Goal: Obtain resource: Download file/media

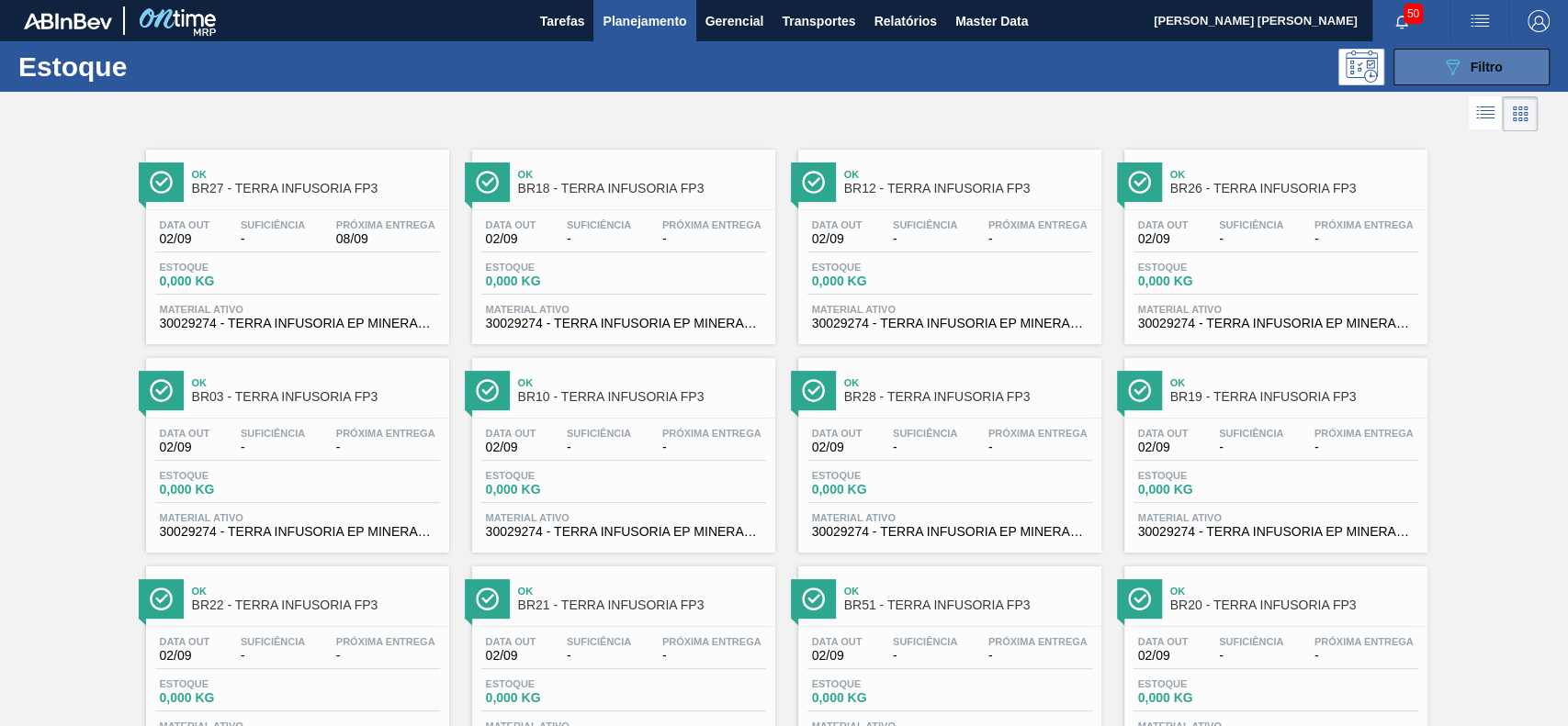
click at [1471, 77] on div "089F7B8B-B2A5-4AFE-B5C0-19BA573D28AC Filtro" at bounding box center [1471, 67] width 61 height 22
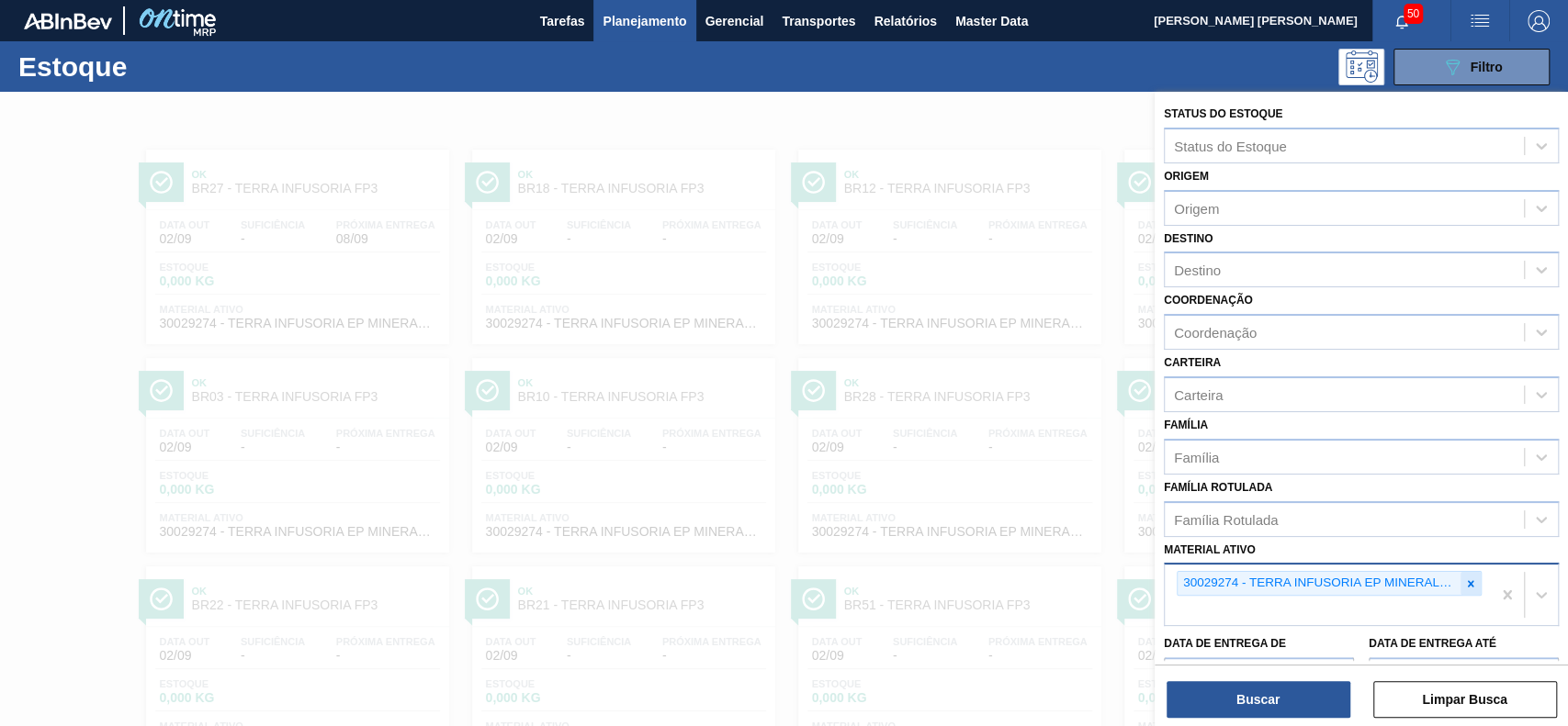
click at [1469, 580] on icon at bounding box center [1470, 583] width 7 height 7
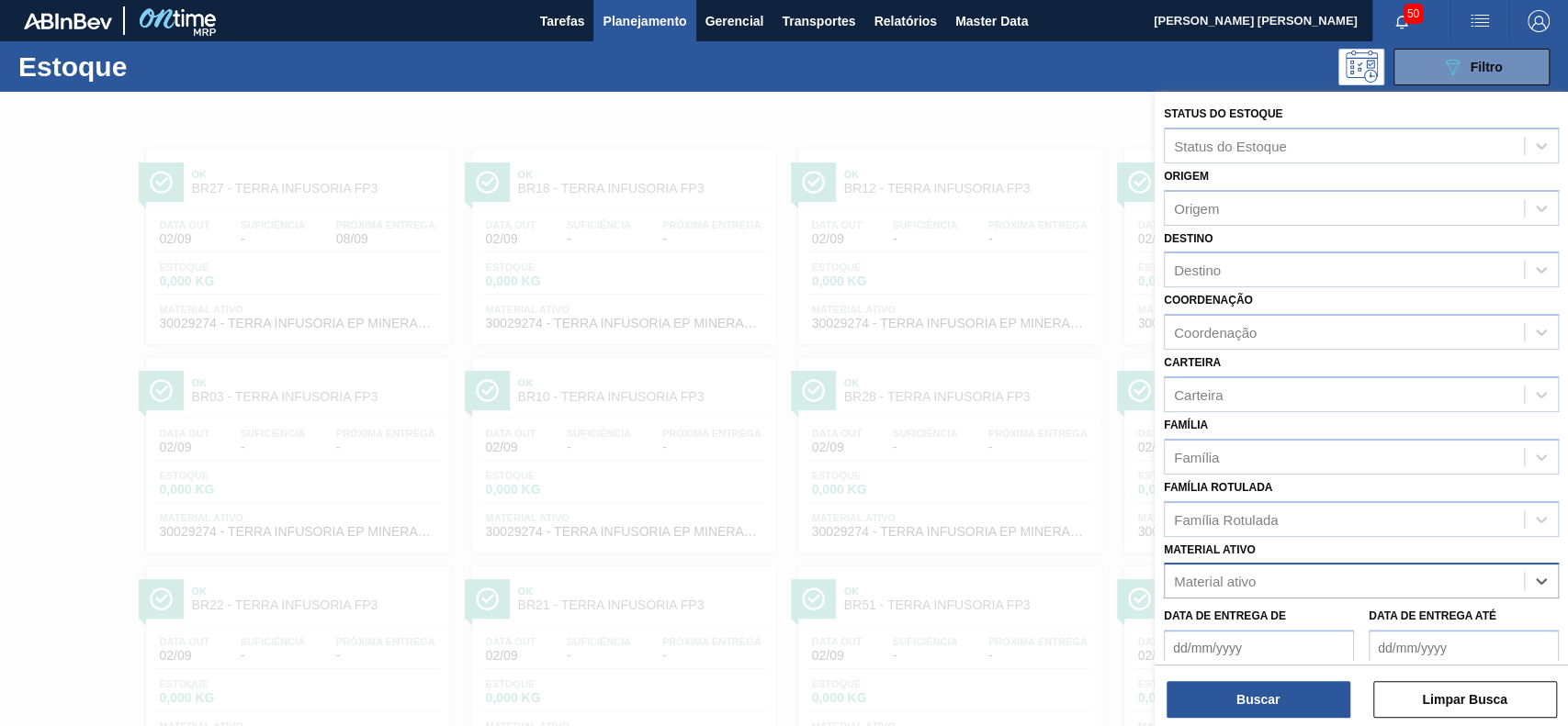
paste ativo "30009536"
type ativo "30009536"
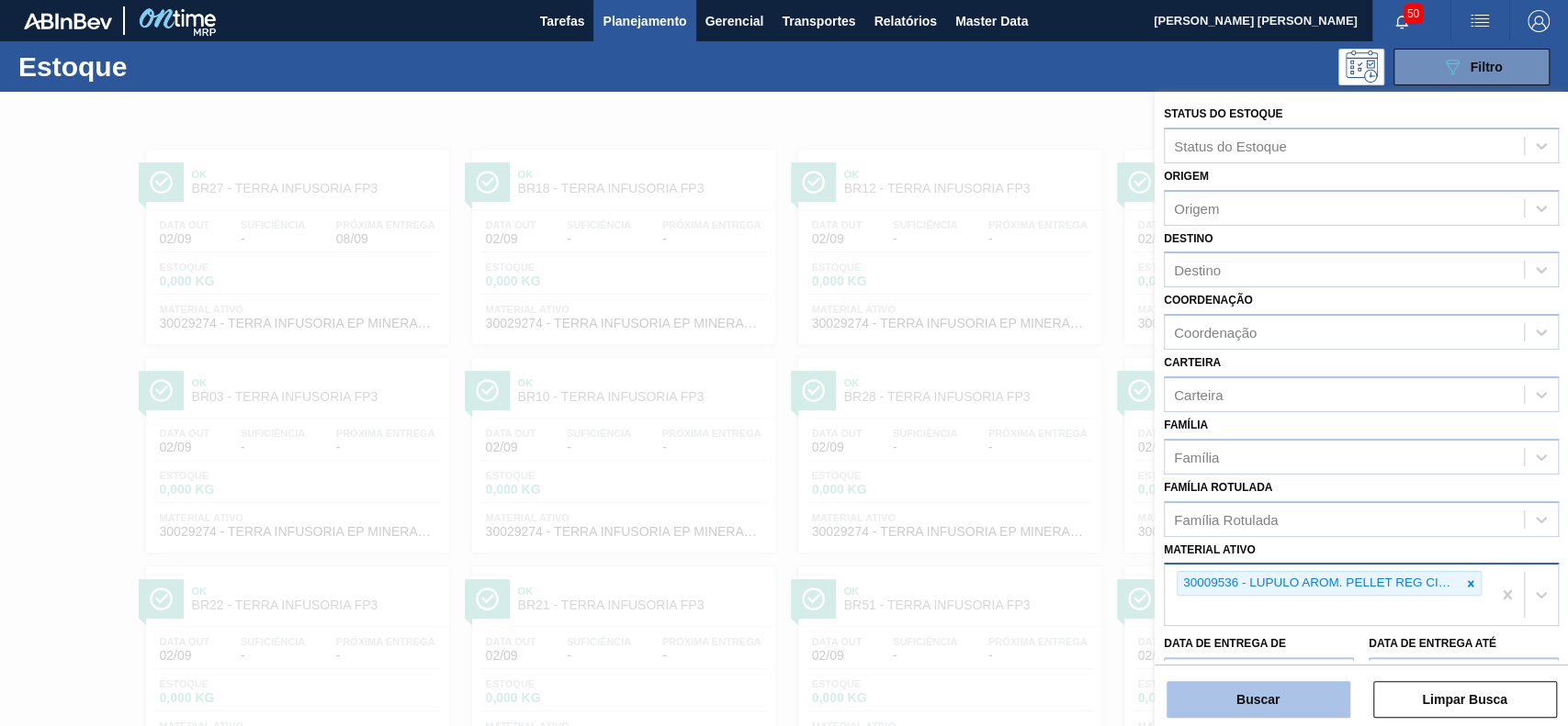
click at [1229, 712] on button "Buscar" at bounding box center [1259, 699] width 184 height 37
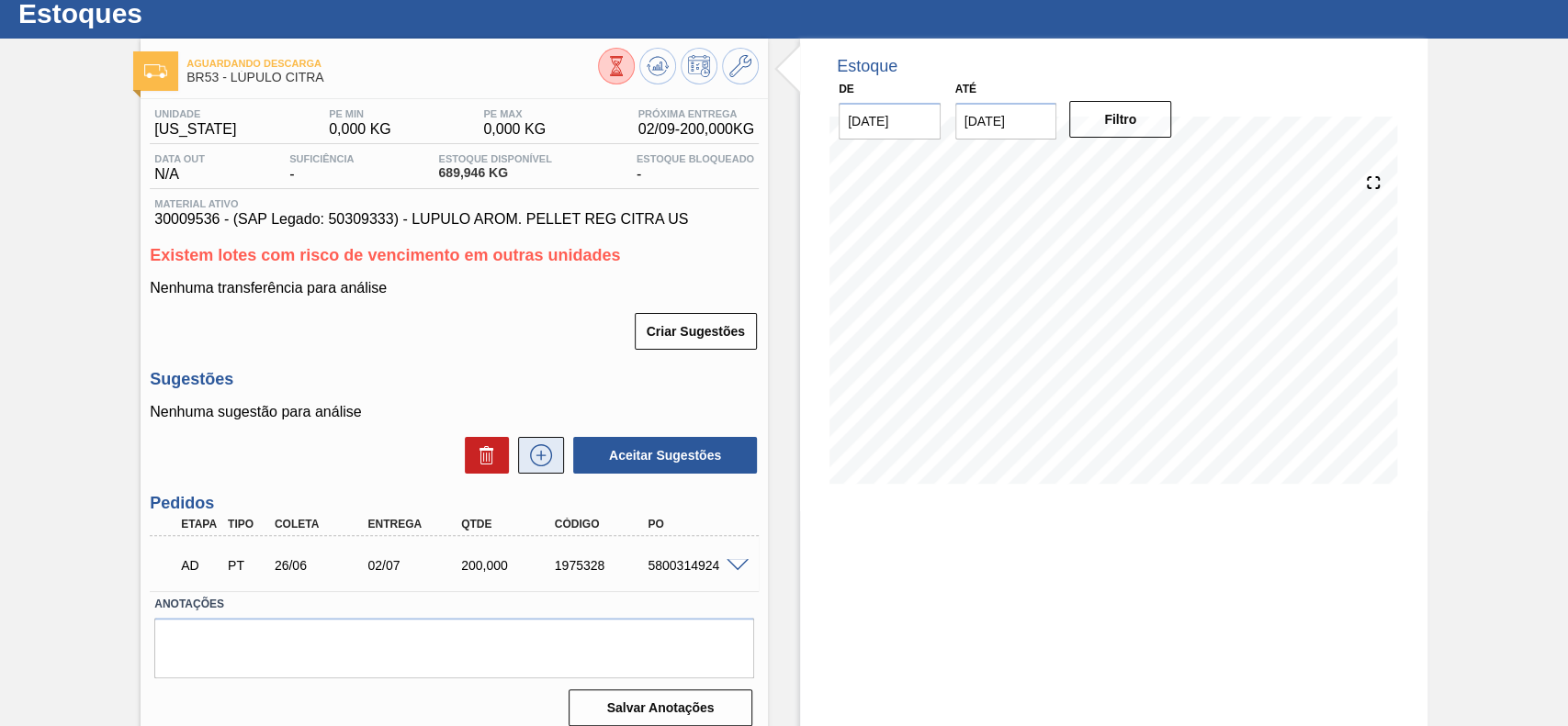
scroll to position [70, 0]
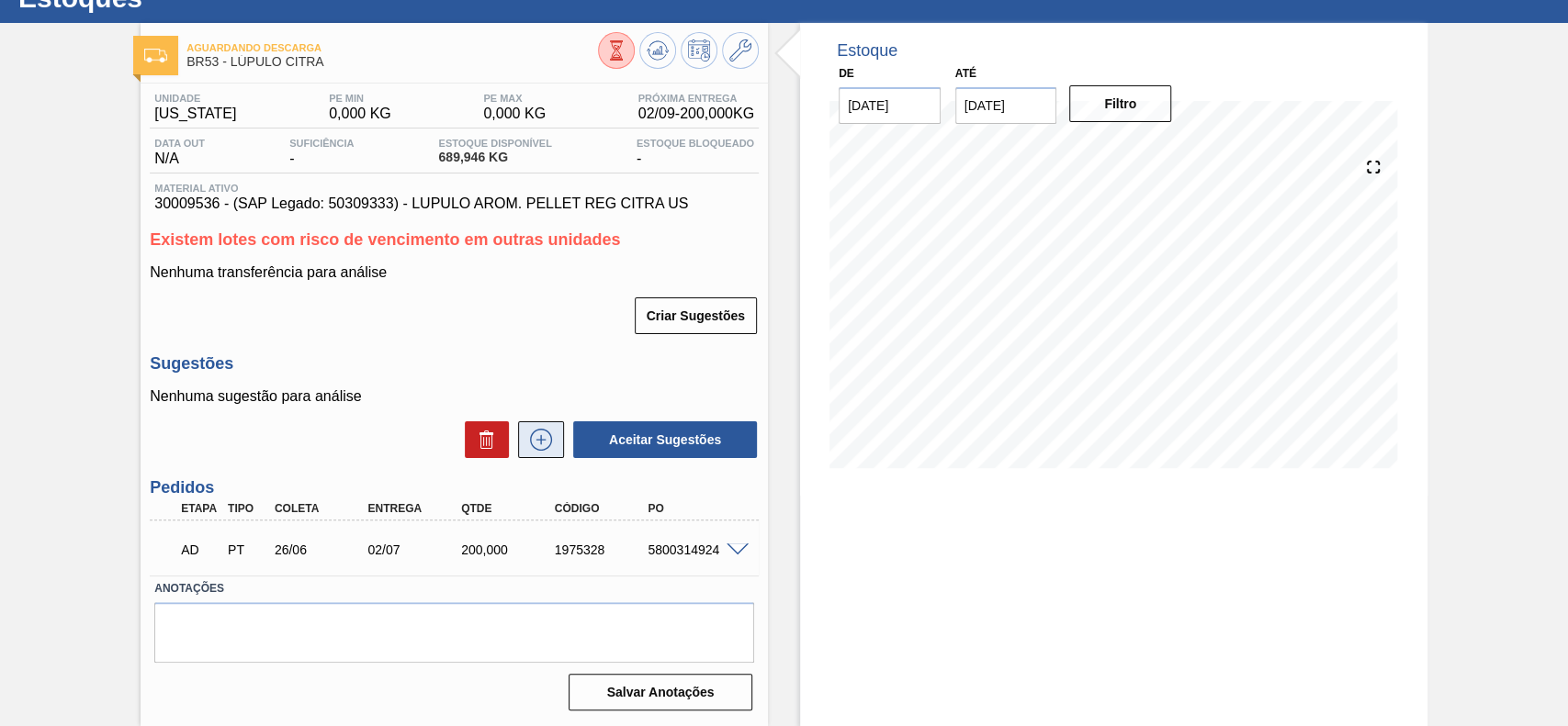
click at [538, 436] on icon at bounding box center [540, 440] width 29 height 22
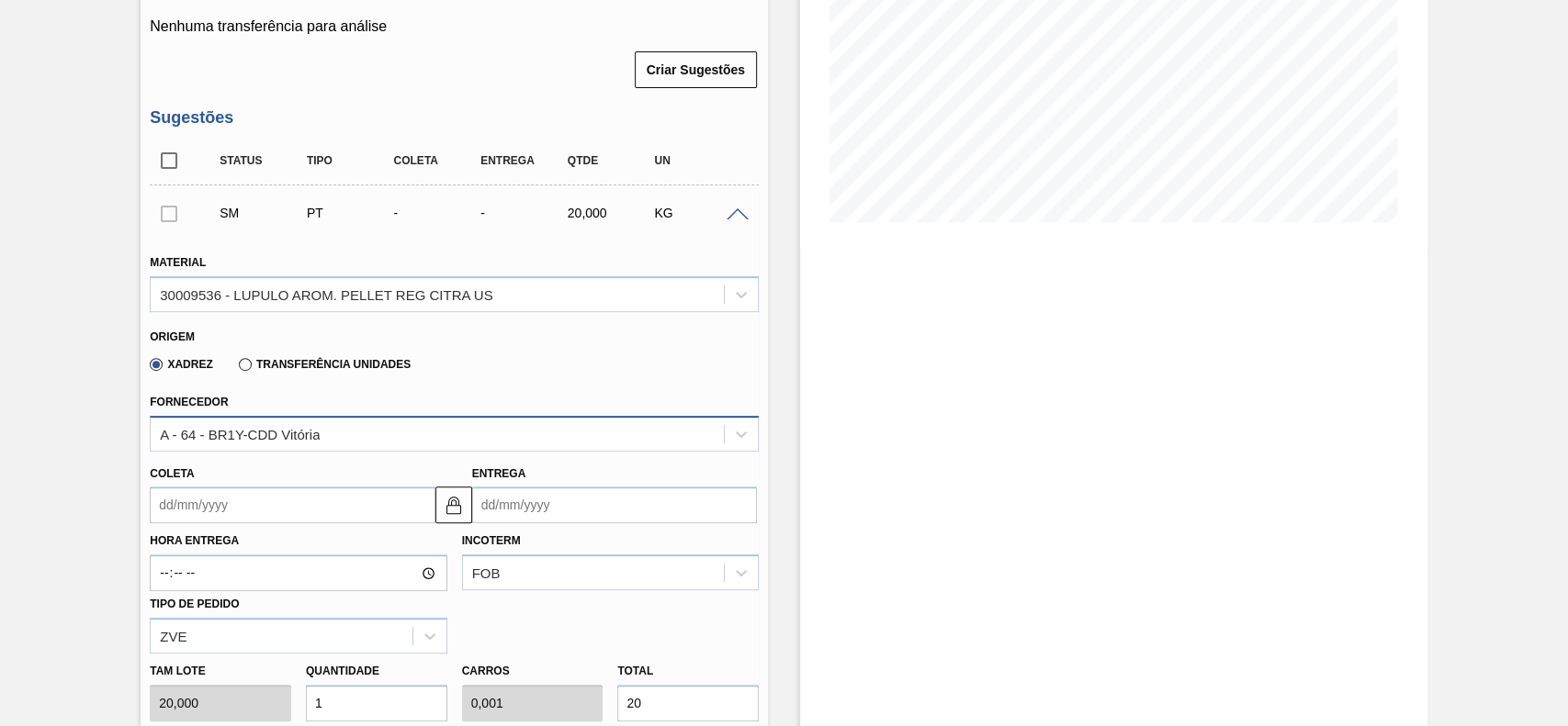
scroll to position [437, 0]
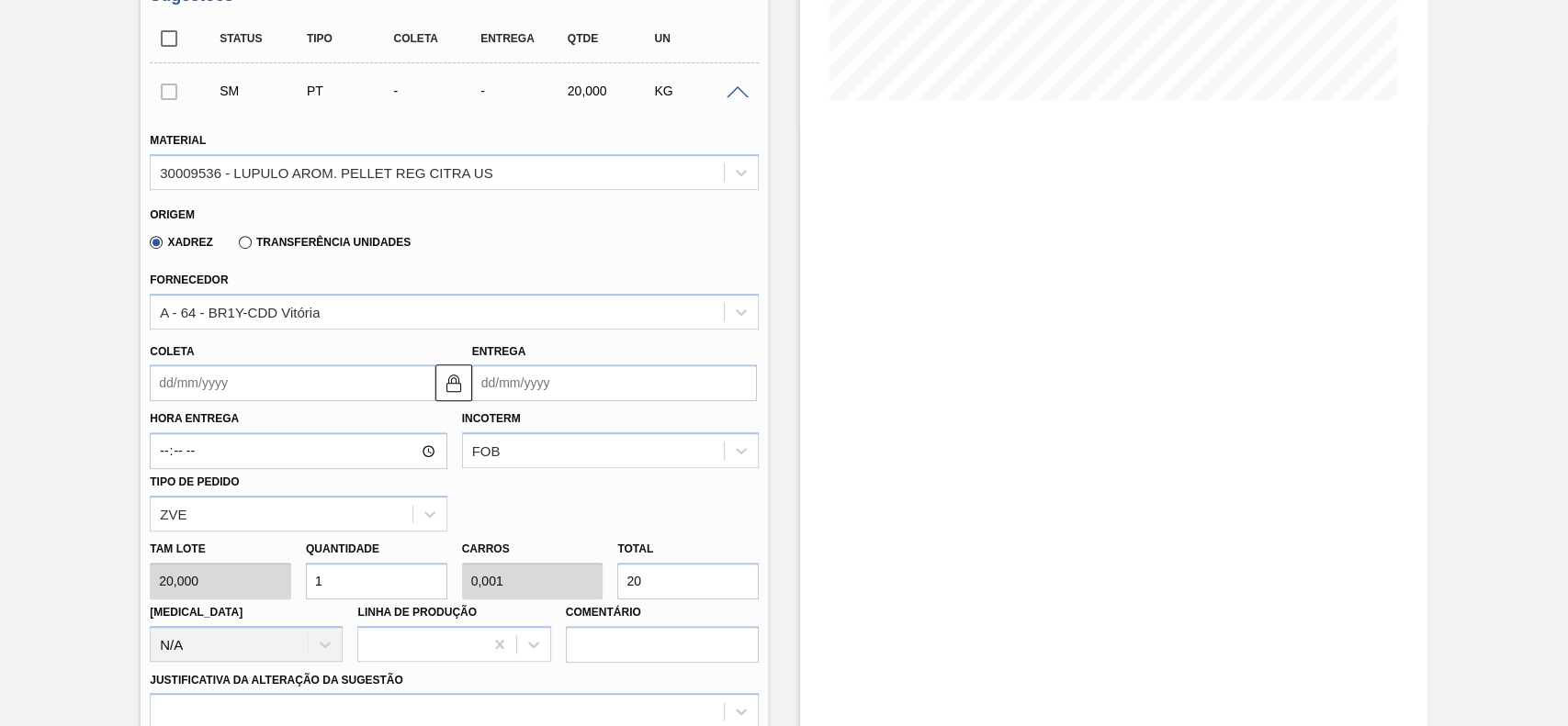
click at [247, 249] on label "Transferência Unidades" at bounding box center [324, 242] width 172 height 13
click at [236, 246] on input "Transferência Unidades" at bounding box center [236, 246] width 0 height 0
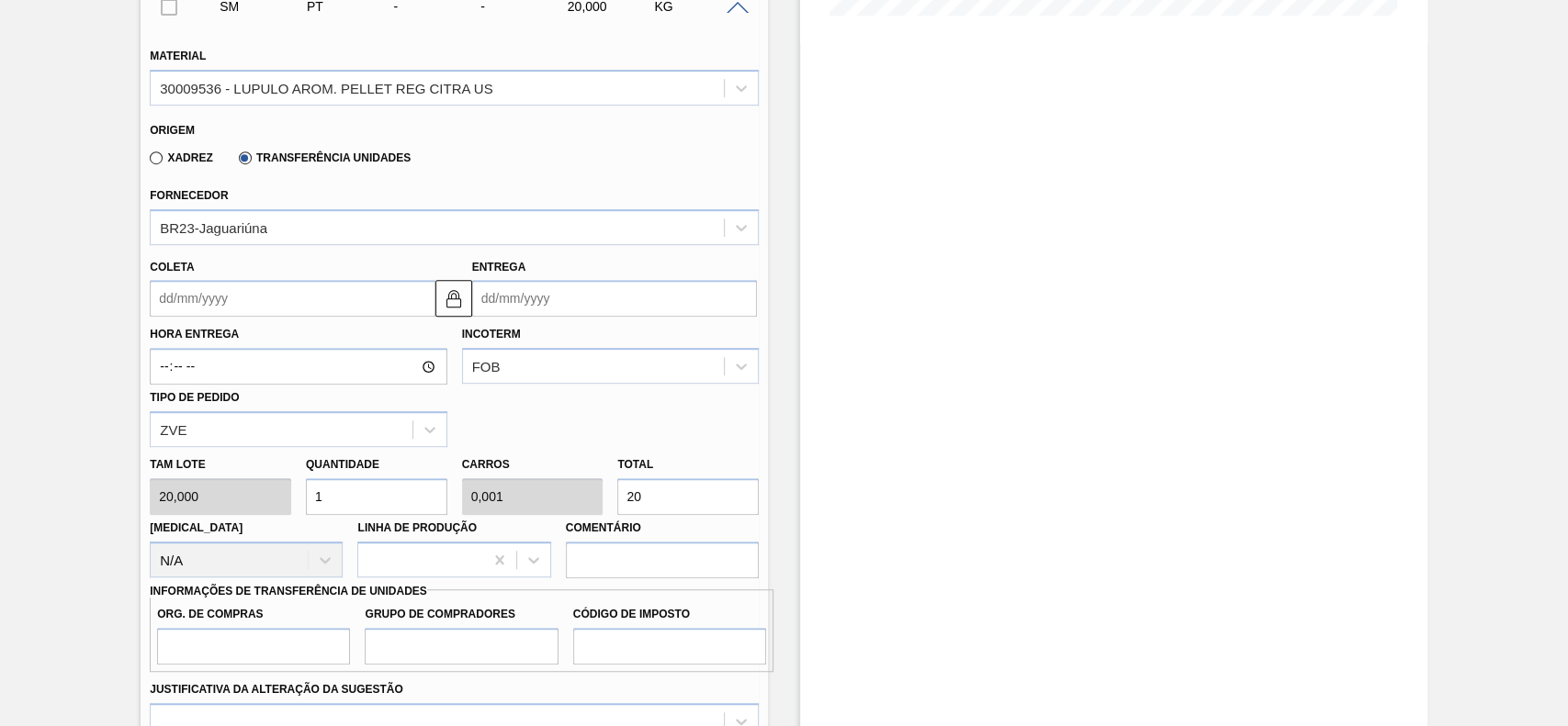
scroll to position [559, 0]
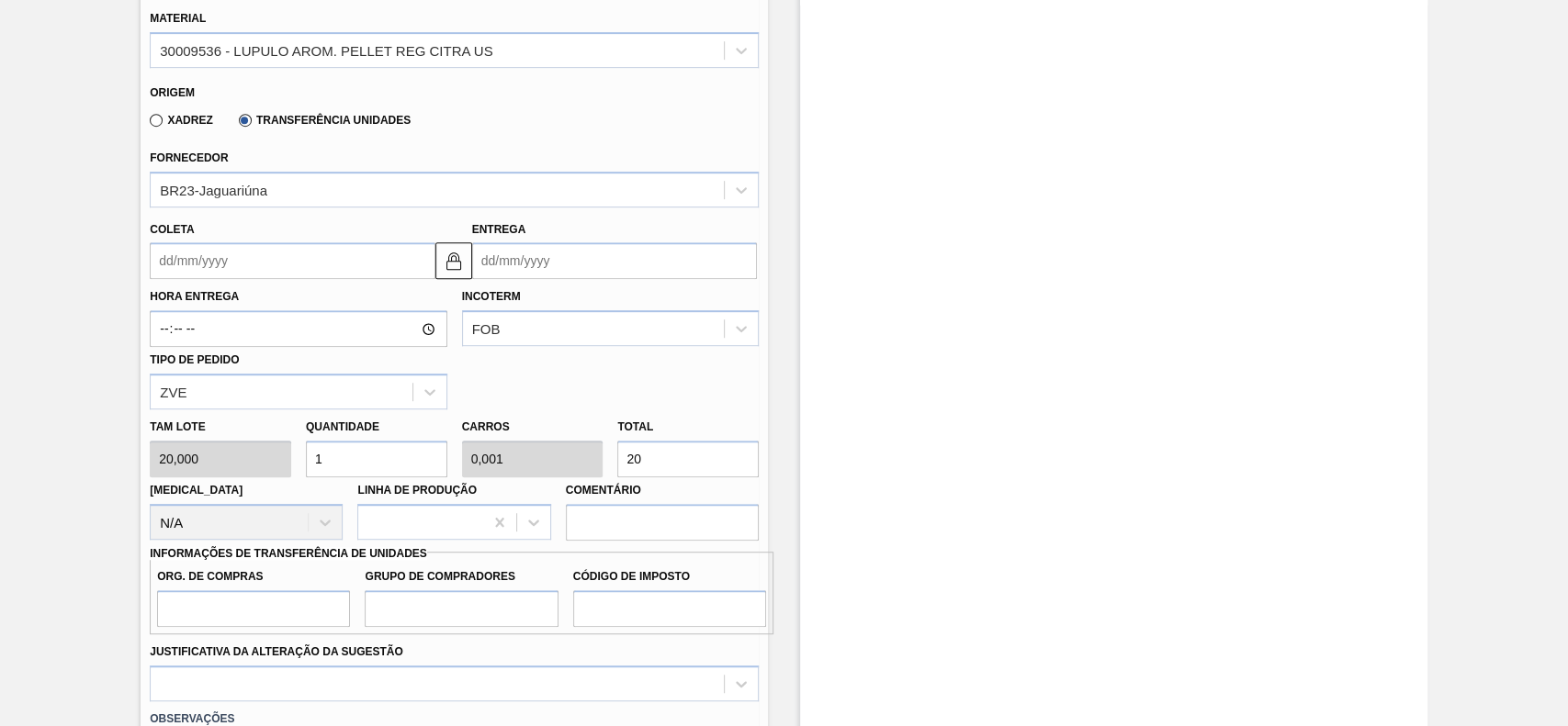
click at [264, 258] on input "Coleta" at bounding box center [291, 260] width 285 height 37
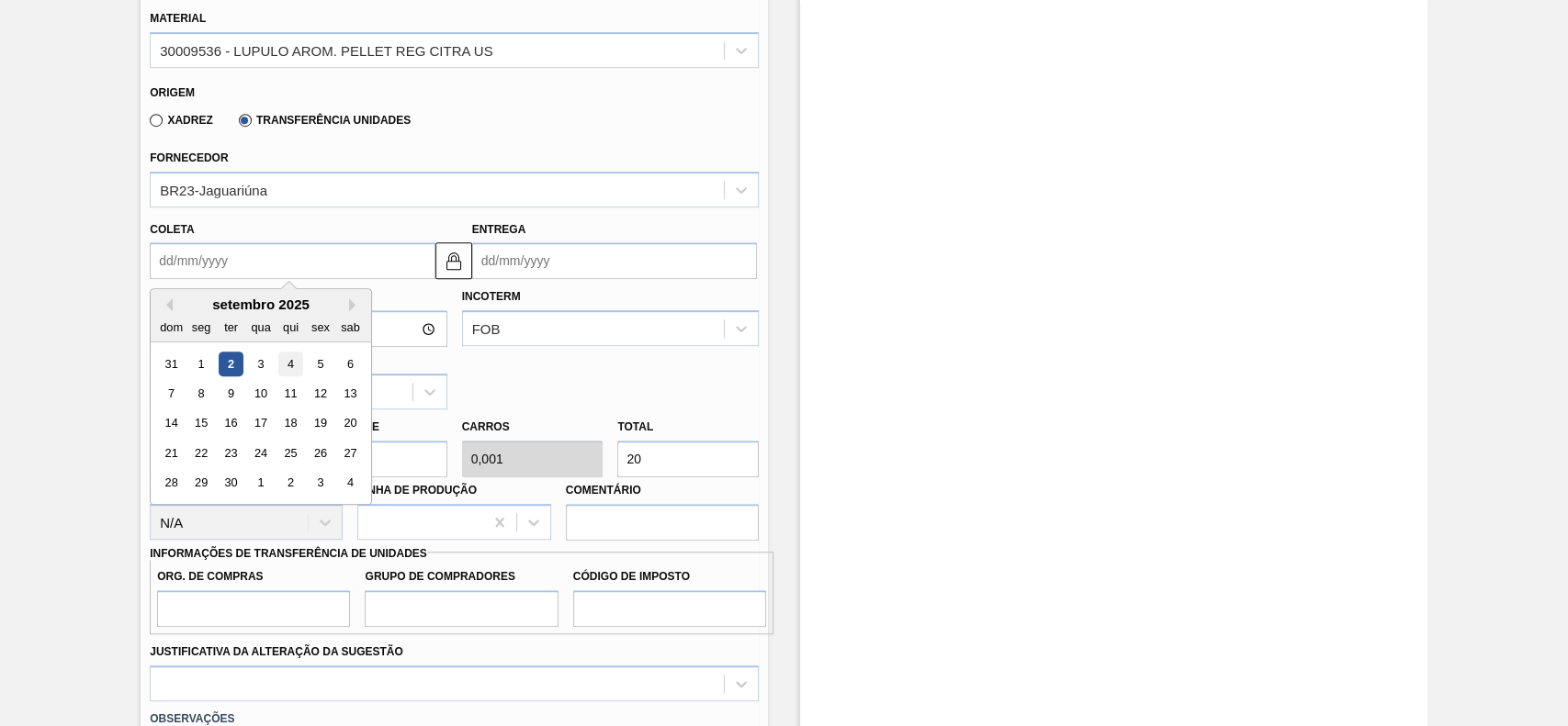
click at [283, 366] on div "4" at bounding box center [290, 363] width 24 height 24
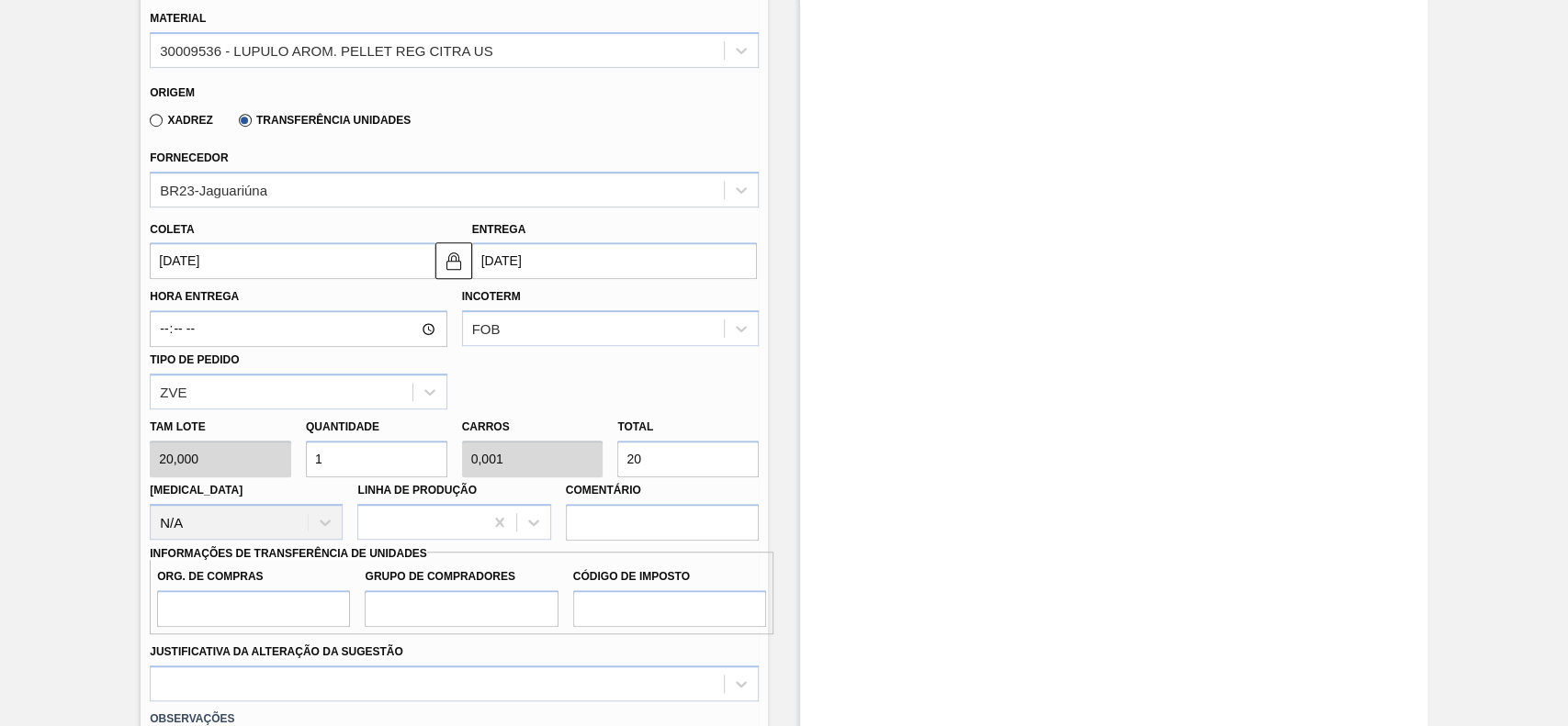
type input "[DATE]"
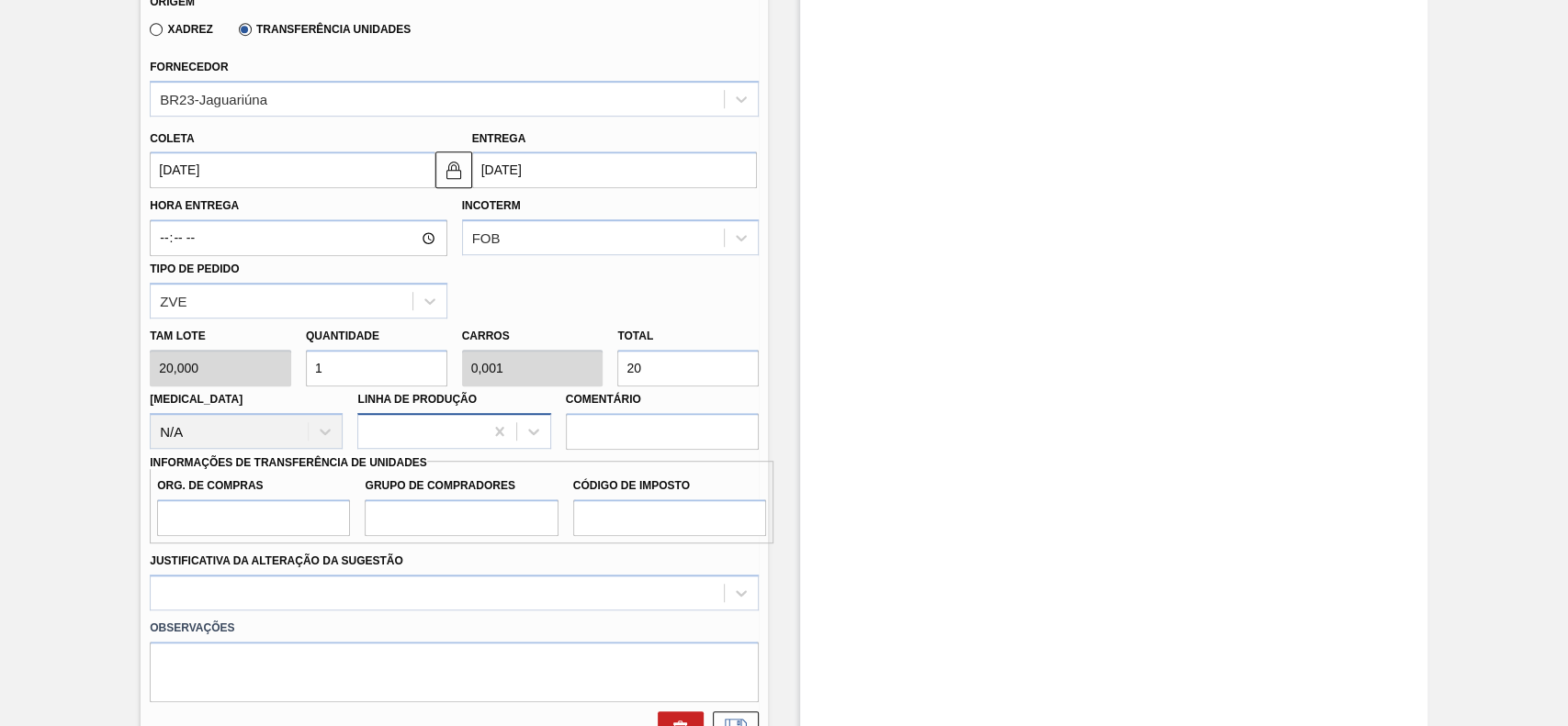
scroll to position [682, 0]
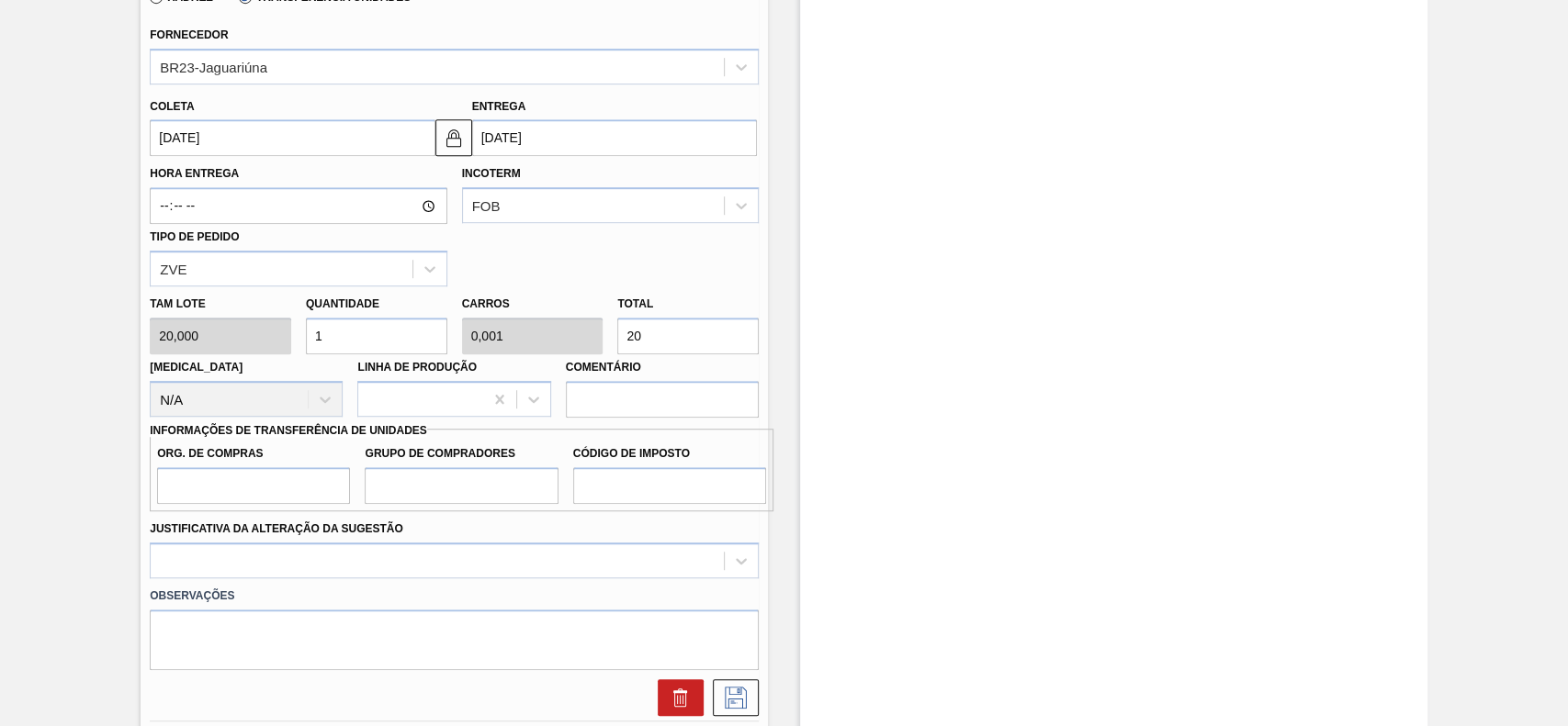
click at [375, 339] on input "1" at bounding box center [377, 335] width 142 height 37
type input "0"
type input "2"
type input "0,003"
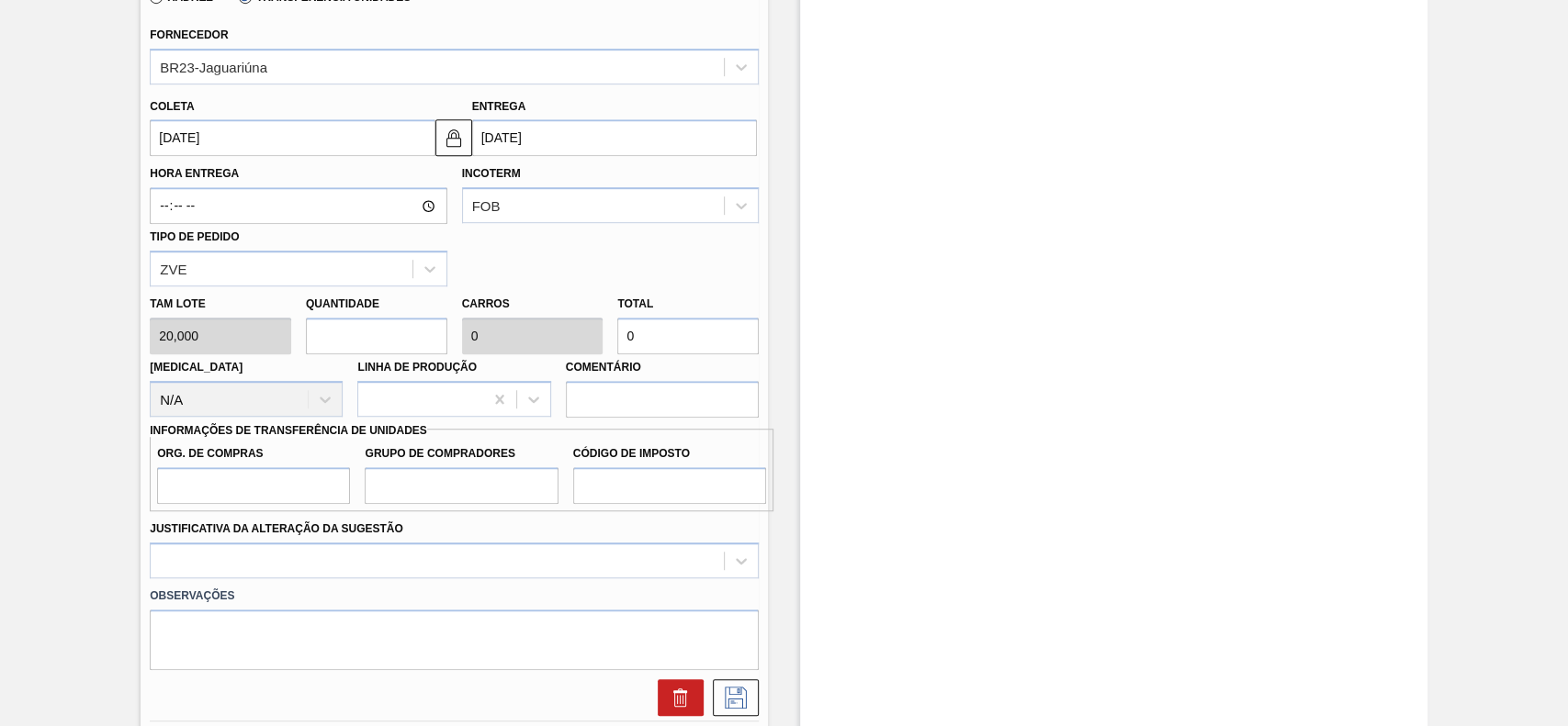
type input "40"
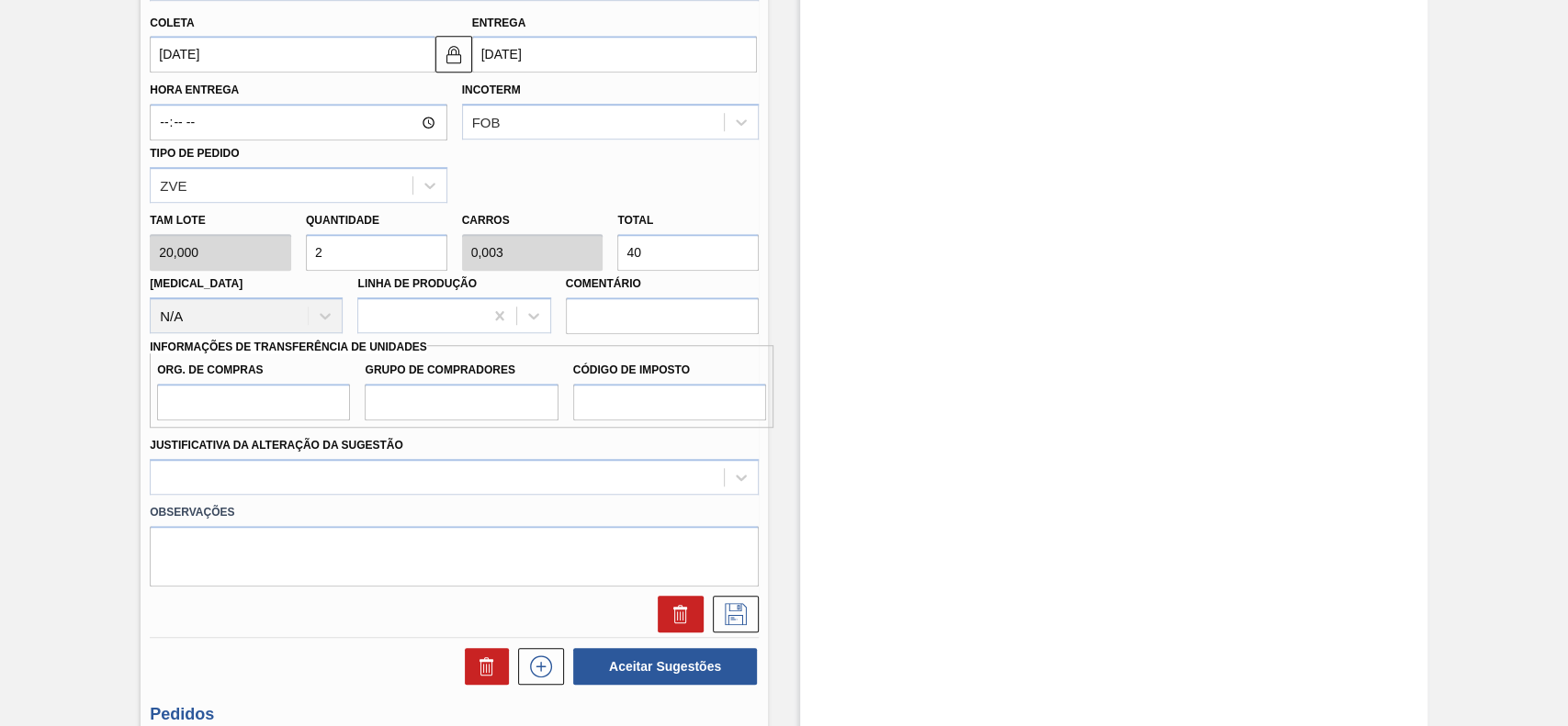
scroll to position [804, 0]
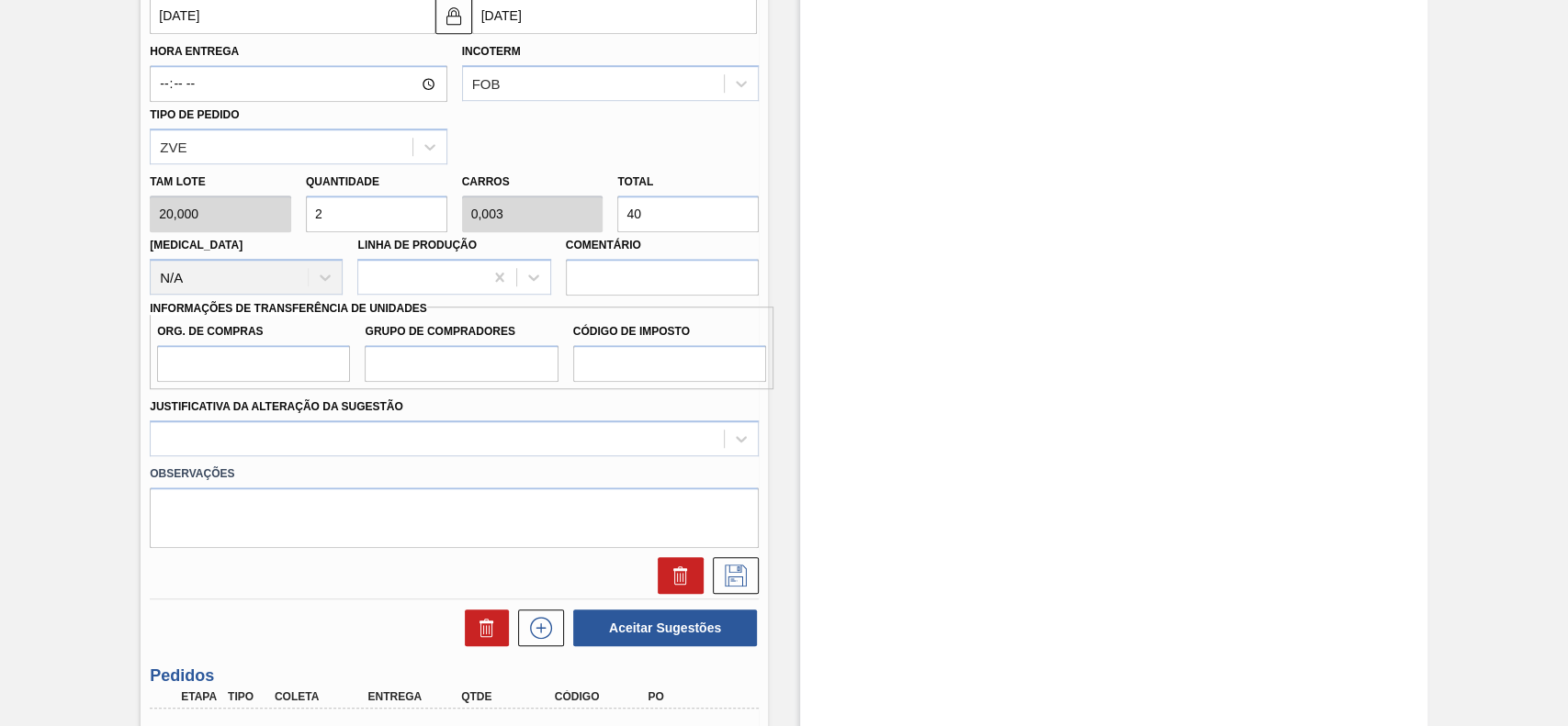
type input "2"
click at [302, 359] on input "Org. de Compras" at bounding box center [253, 363] width 193 height 37
type input "BR00"
click at [423, 367] on input "Grupo de Compradores" at bounding box center [460, 363] width 193 height 37
type input "A01"
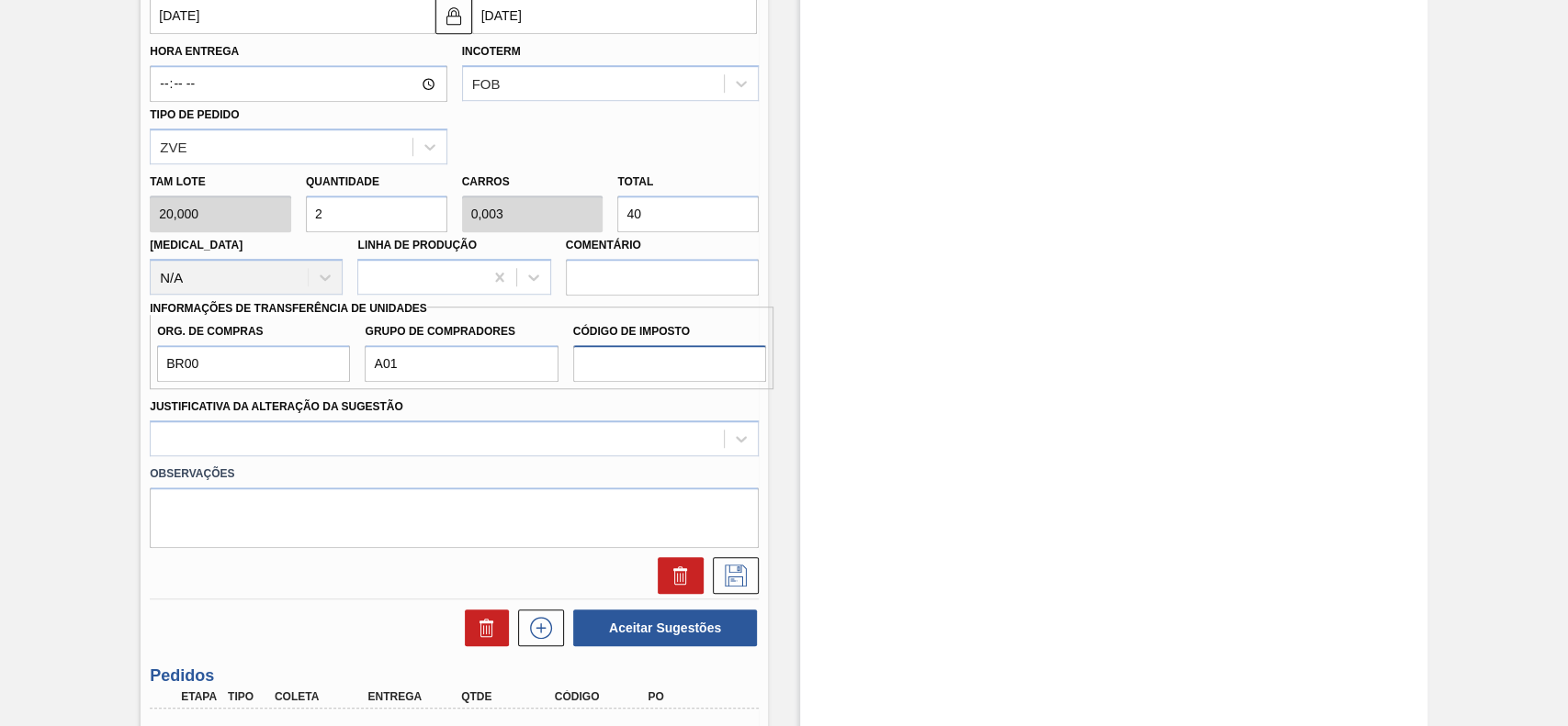
click at [674, 352] on input "Código de Imposto" at bounding box center [669, 363] width 193 height 37
type input "I1"
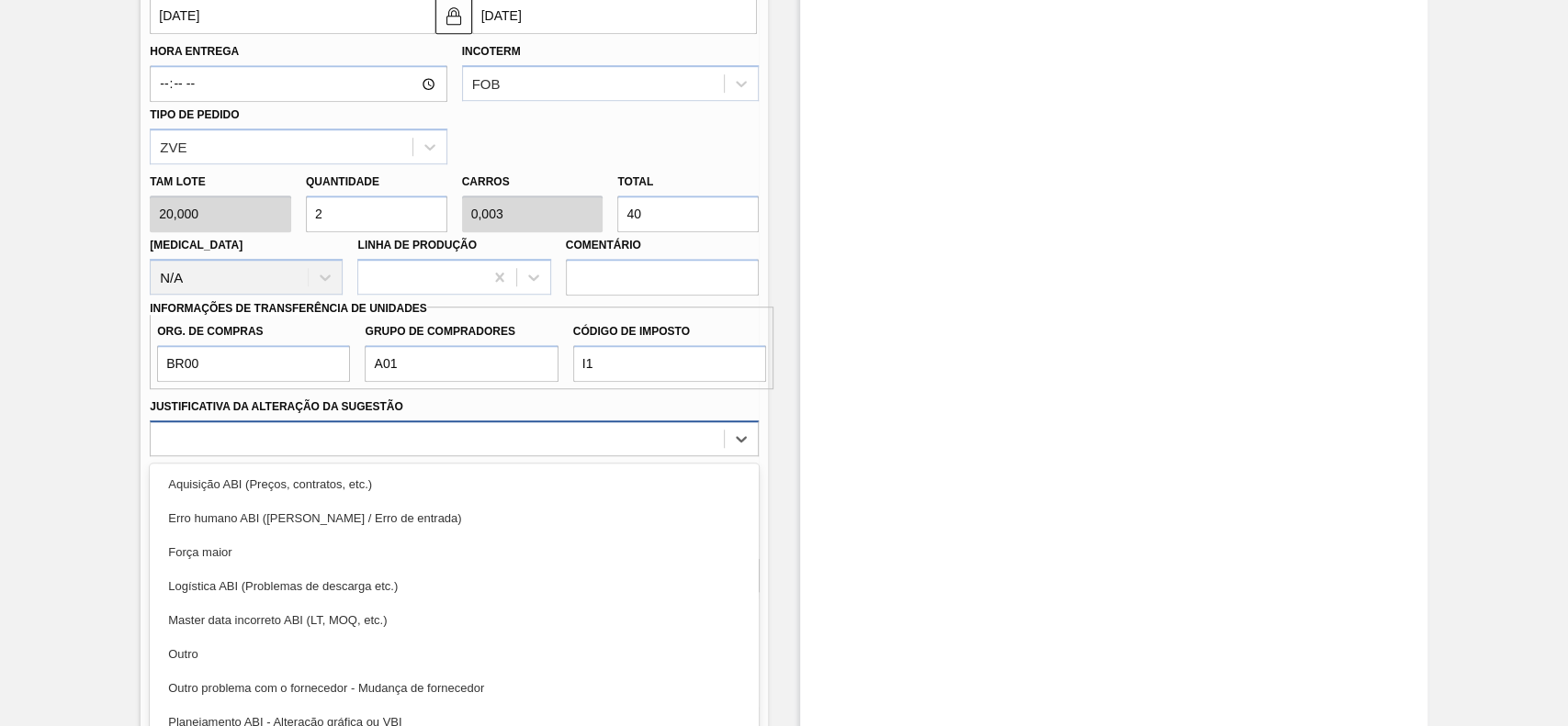
click at [438, 454] on div "option Aquisição ABI (Preços, contratos, etc.) focused, 1 of 18. 18 results ava…" at bounding box center [454, 439] width 609 height 36
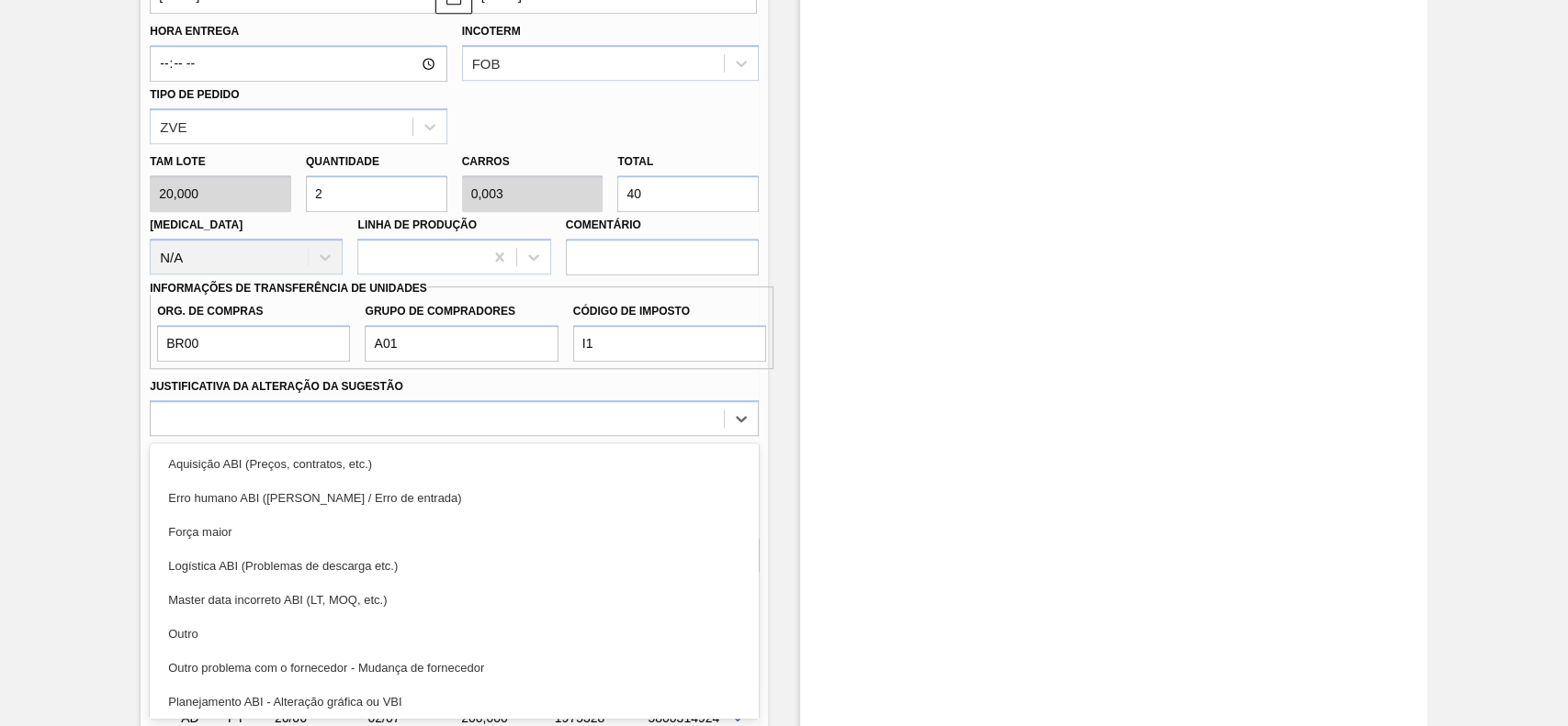
drag, startPoint x: 338, startPoint y: 610, endPoint x: 95, endPoint y: 481, distance: 275.1
click at [95, 482] on div "Aguardando Descarga BR53 - LÚPULO CITRA Unidade [US_STATE] PE MIN 0,000 KG PE M…" at bounding box center [784, 81] width 1568 height 1627
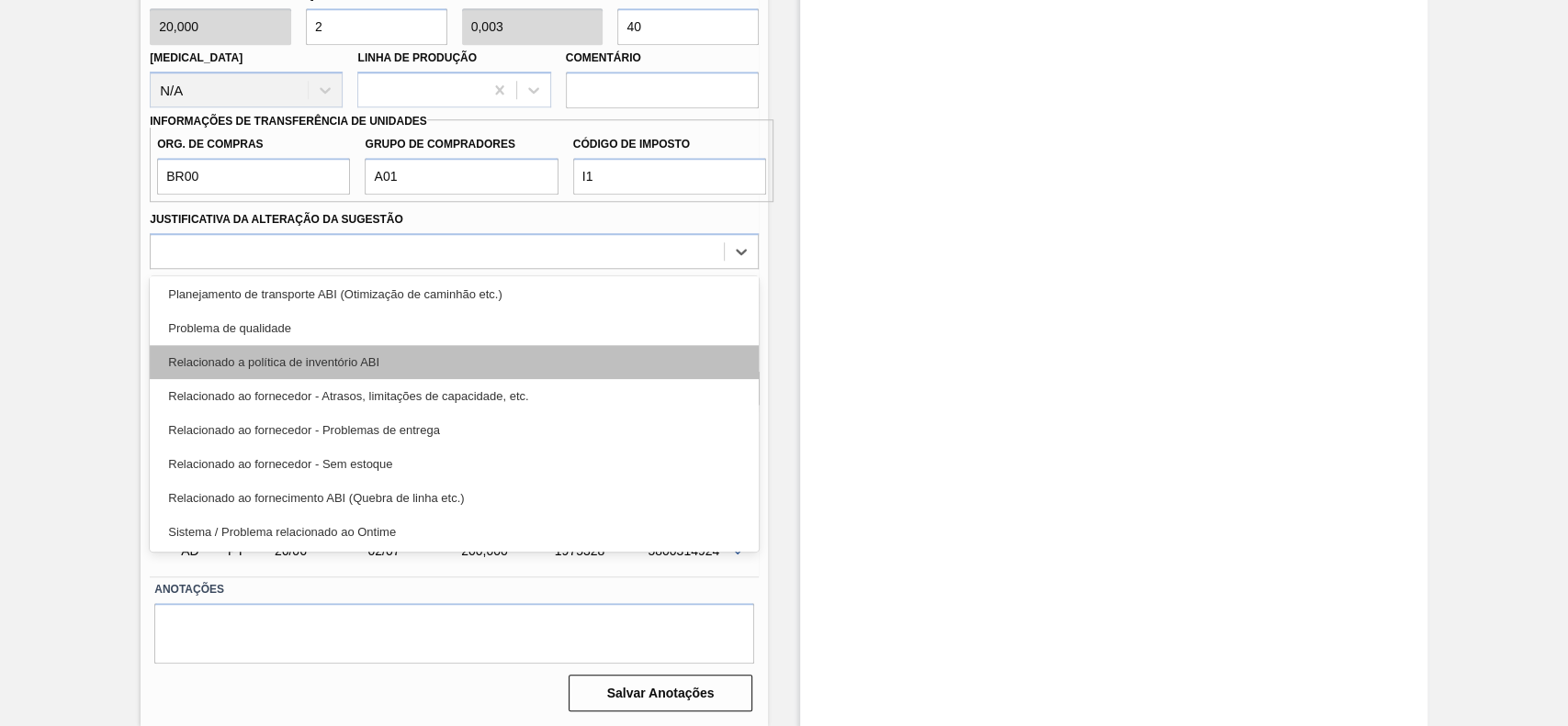
scroll to position [221, 0]
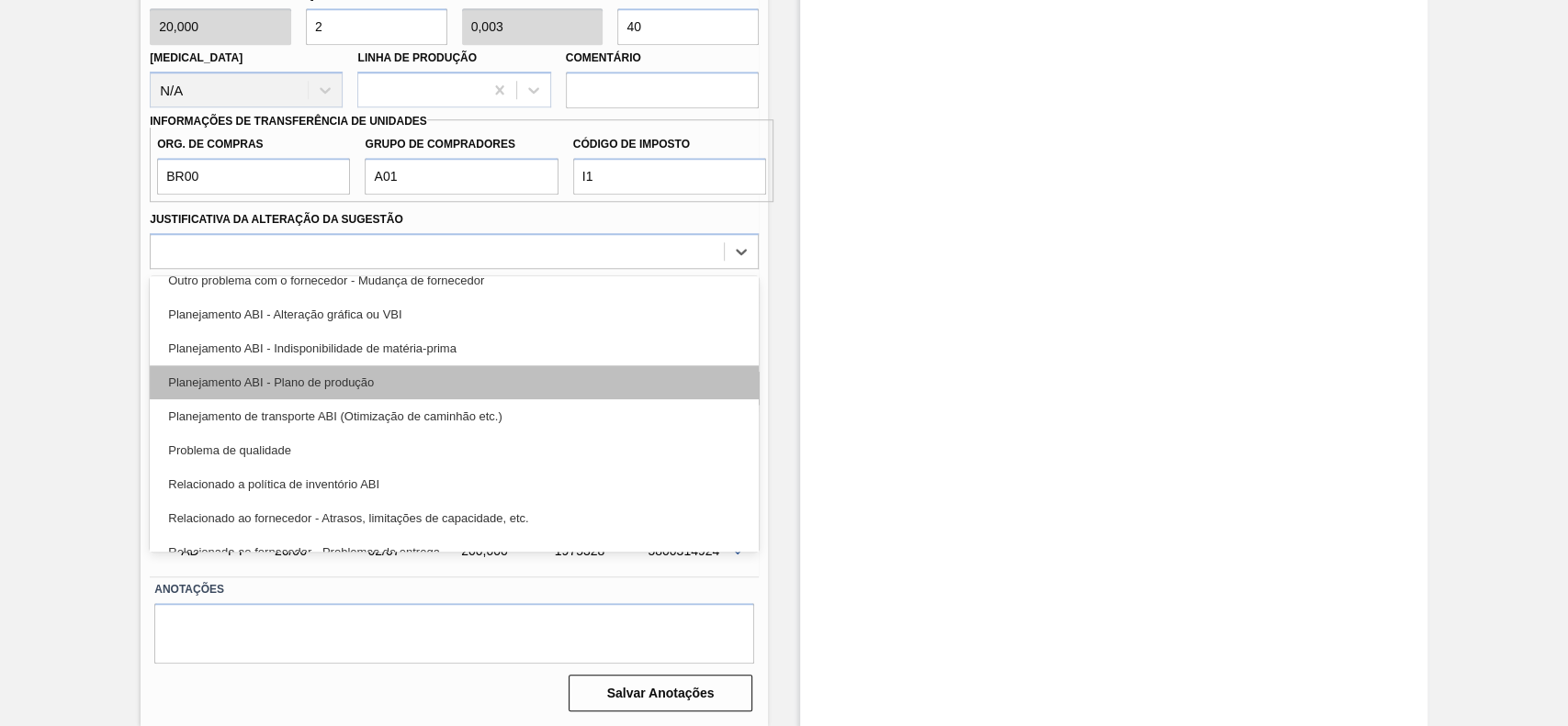
click at [383, 387] on div "Planejamento ABI - Plano de produção" at bounding box center [454, 382] width 609 height 34
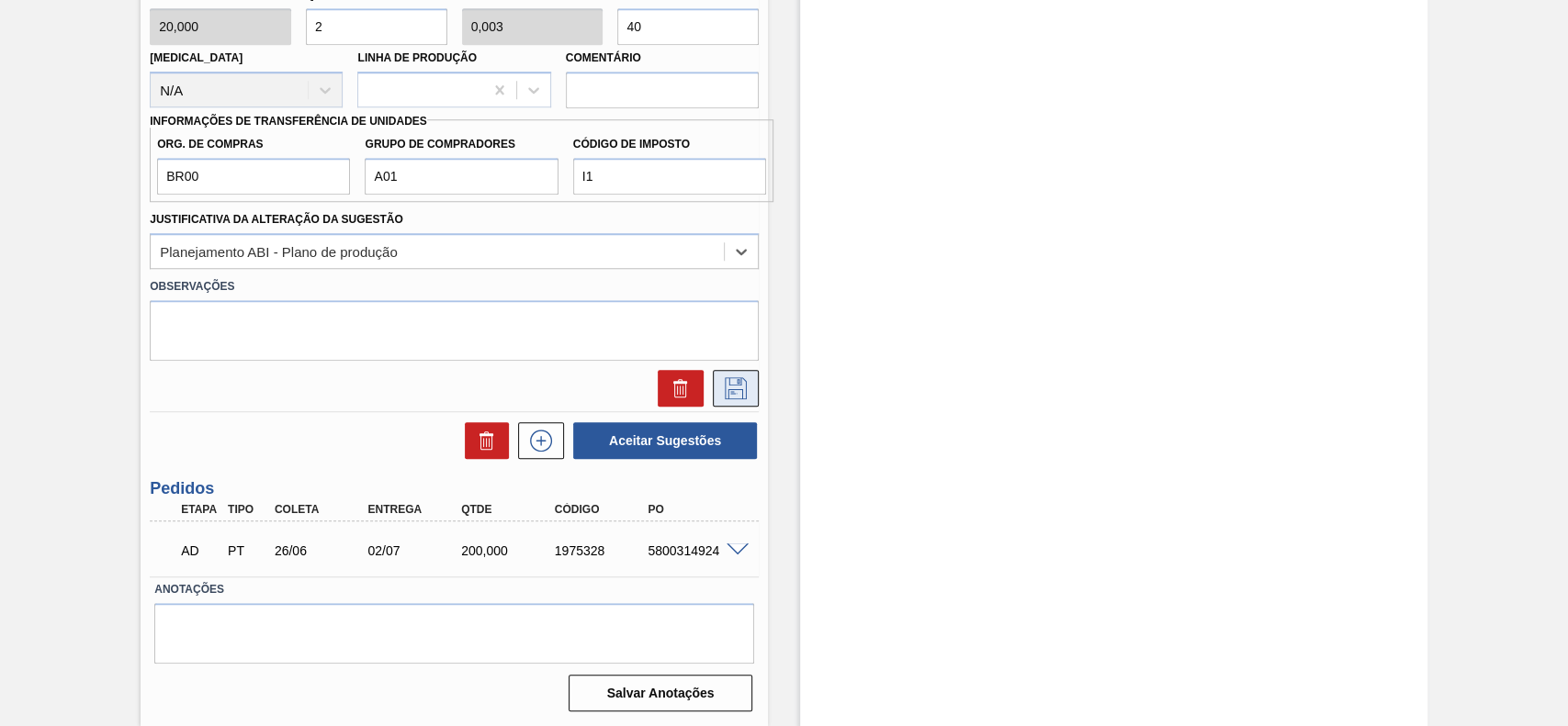
click at [731, 383] on icon at bounding box center [735, 388] width 29 height 22
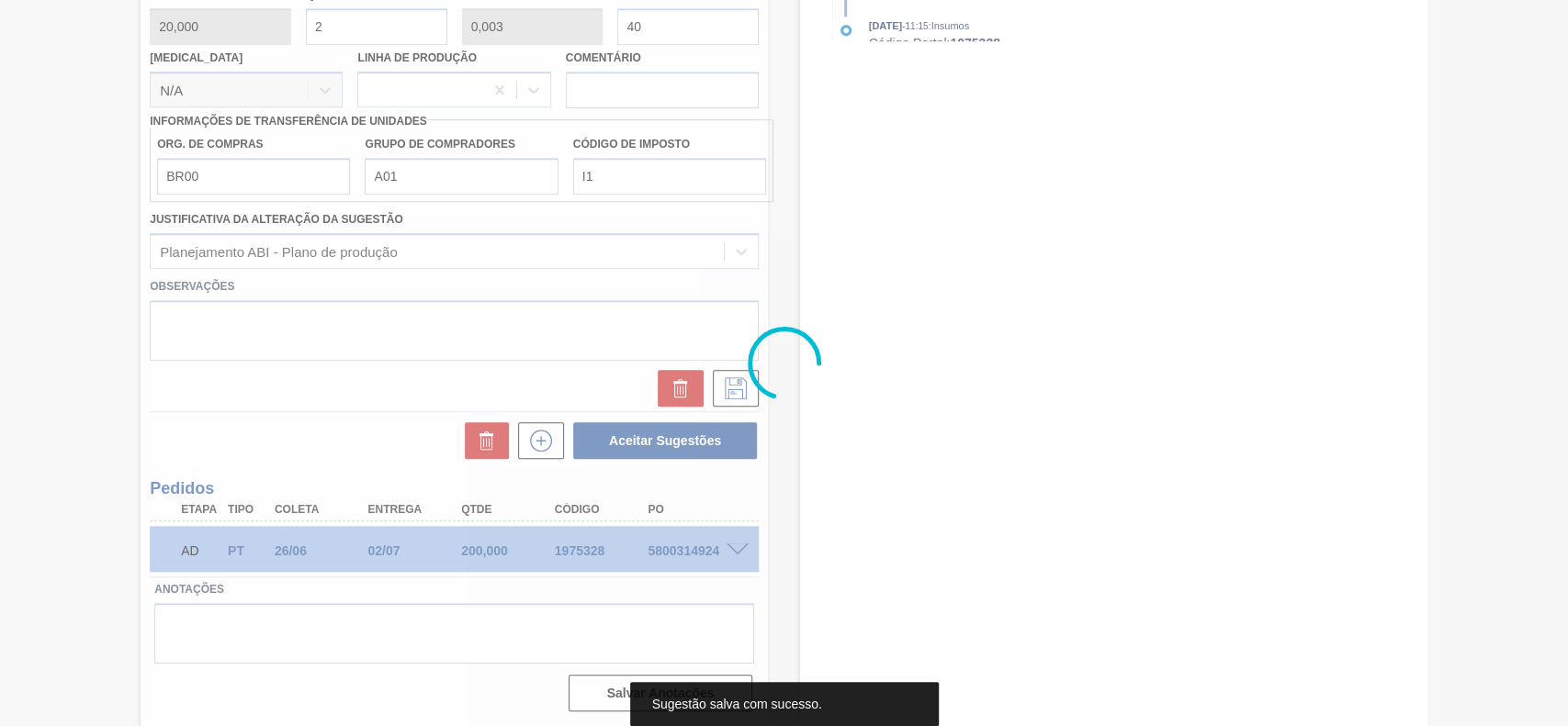
scroll to position [146, 0]
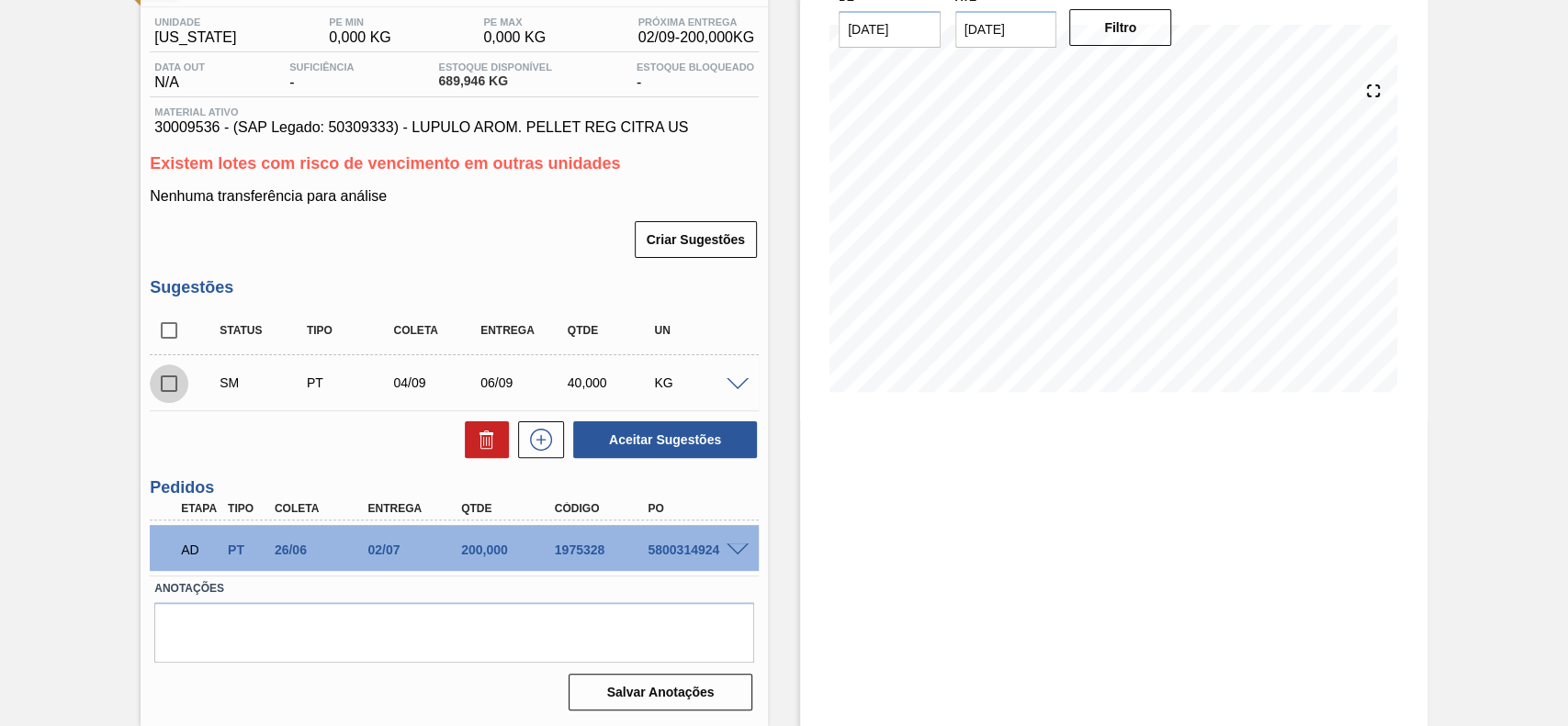
click at [163, 380] on input "checkbox" at bounding box center [168, 383] width 39 height 39
click at [650, 444] on button "Aceitar Sugestões" at bounding box center [665, 440] width 184 height 37
checkbox input "false"
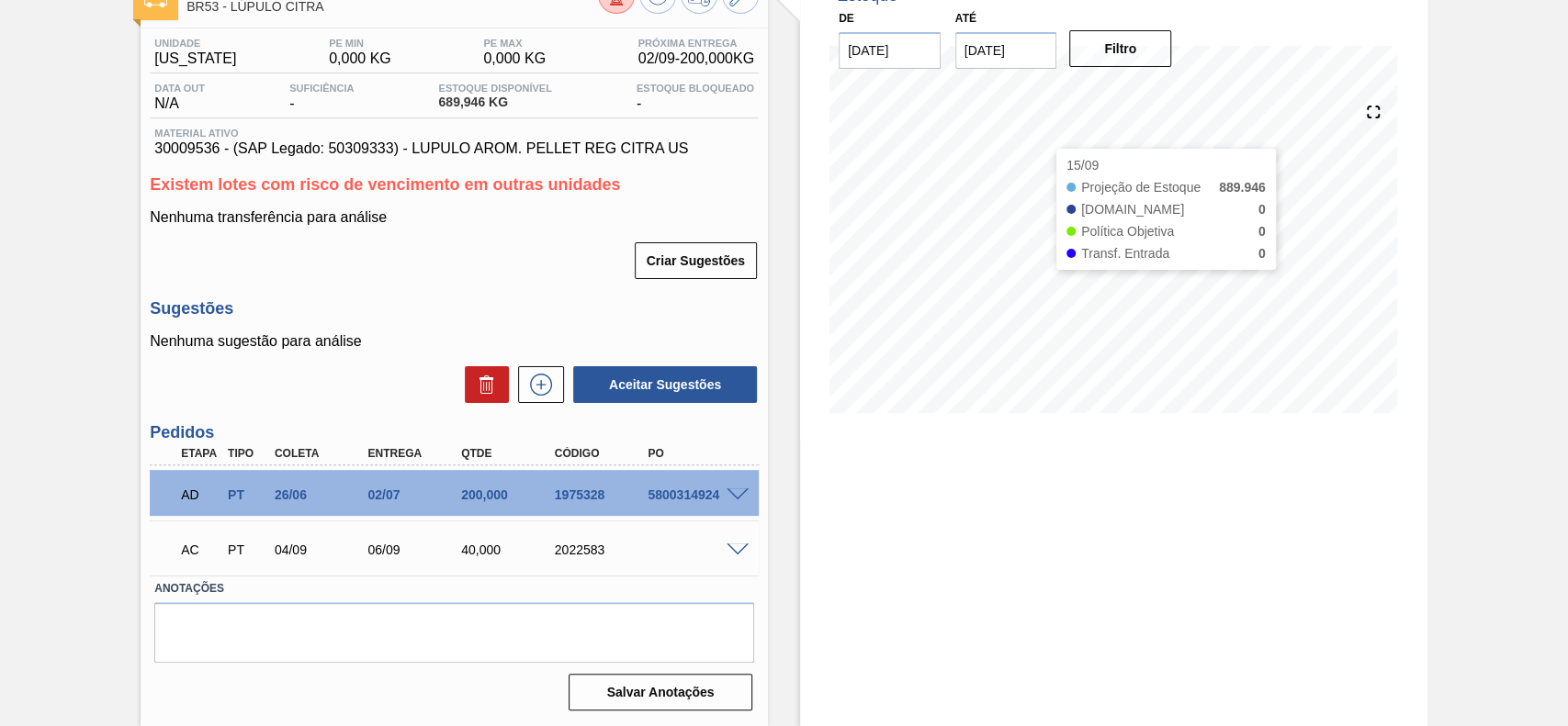
scroll to position [125, 0]
click at [735, 547] on span at bounding box center [737, 550] width 22 height 14
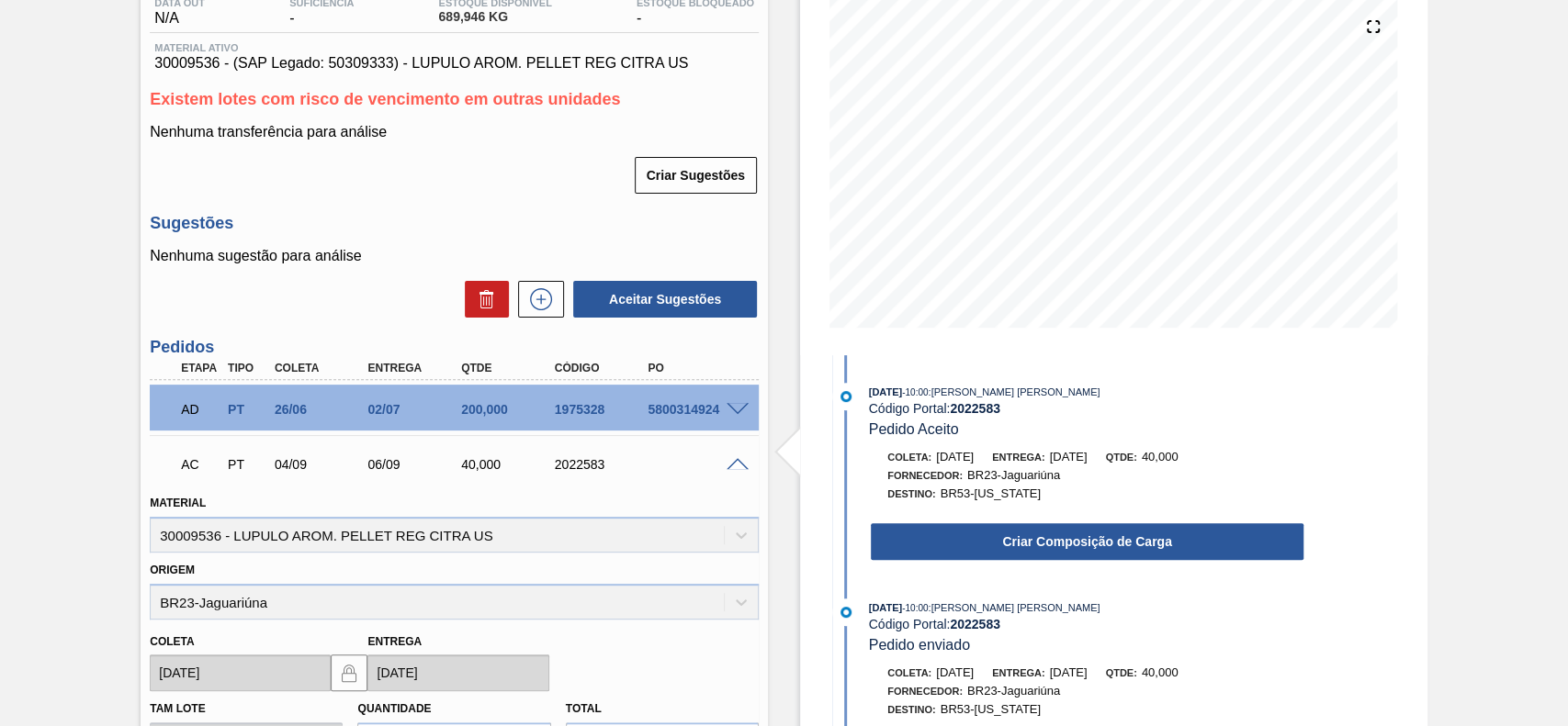
scroll to position [248, 0]
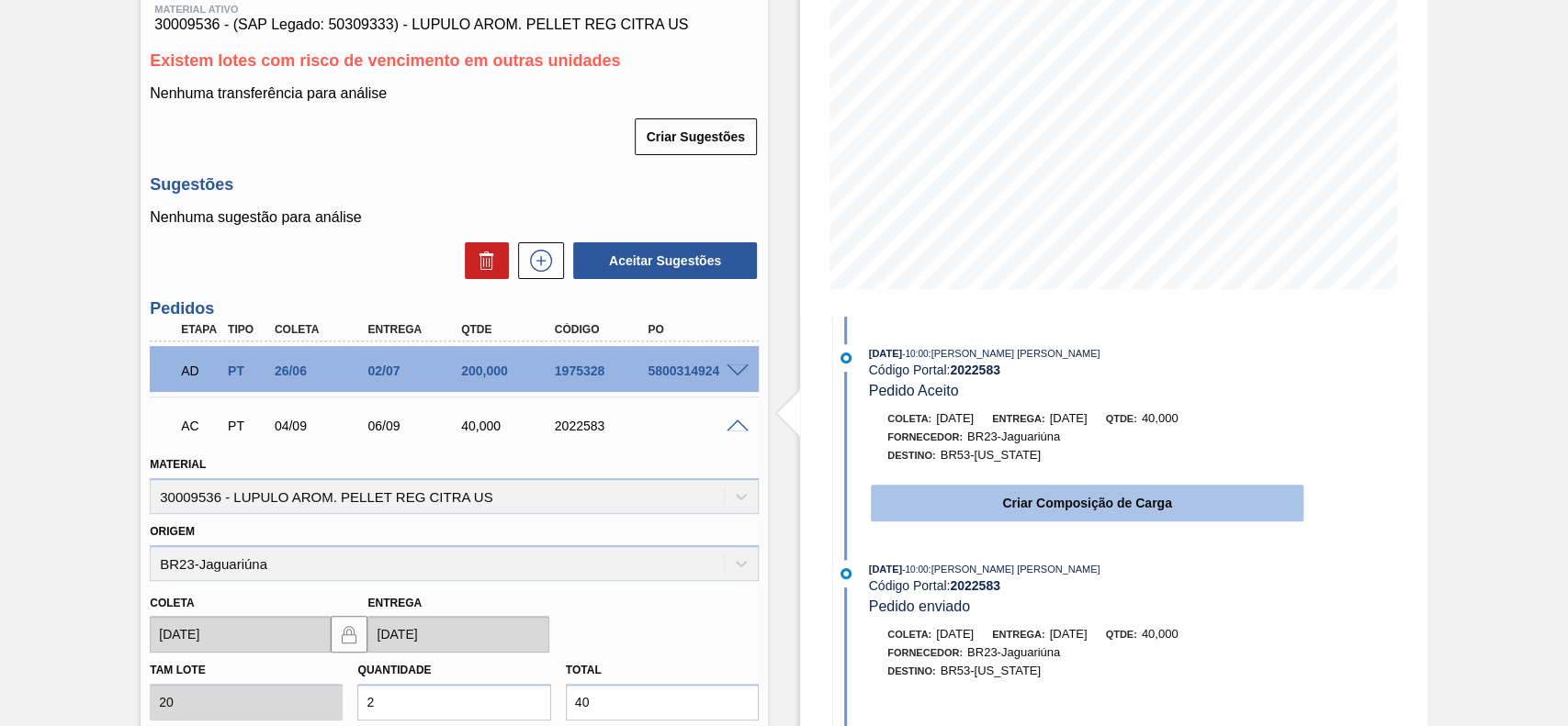
click at [992, 516] on button "Criar Composição de Carga" at bounding box center [1087, 502] width 432 height 37
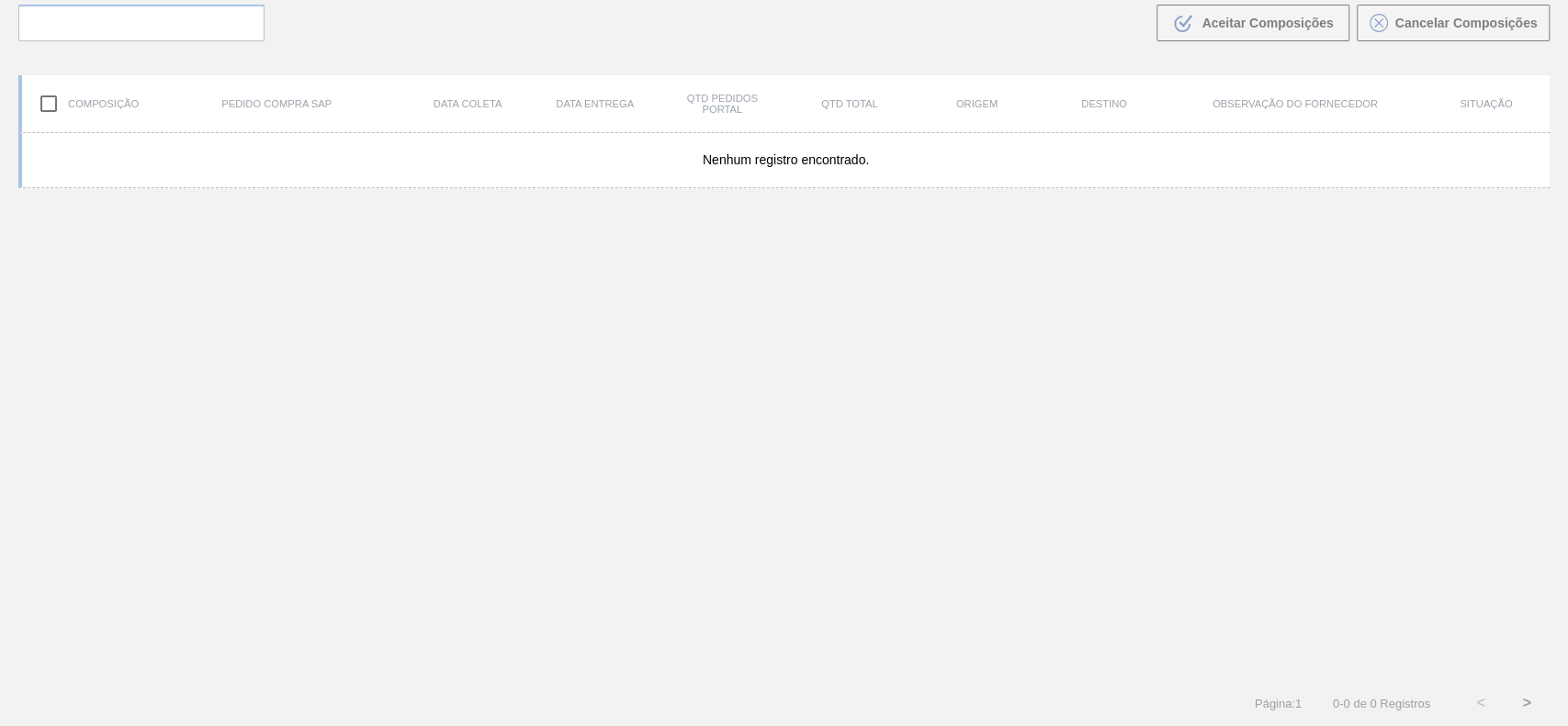
scroll to position [132, 0]
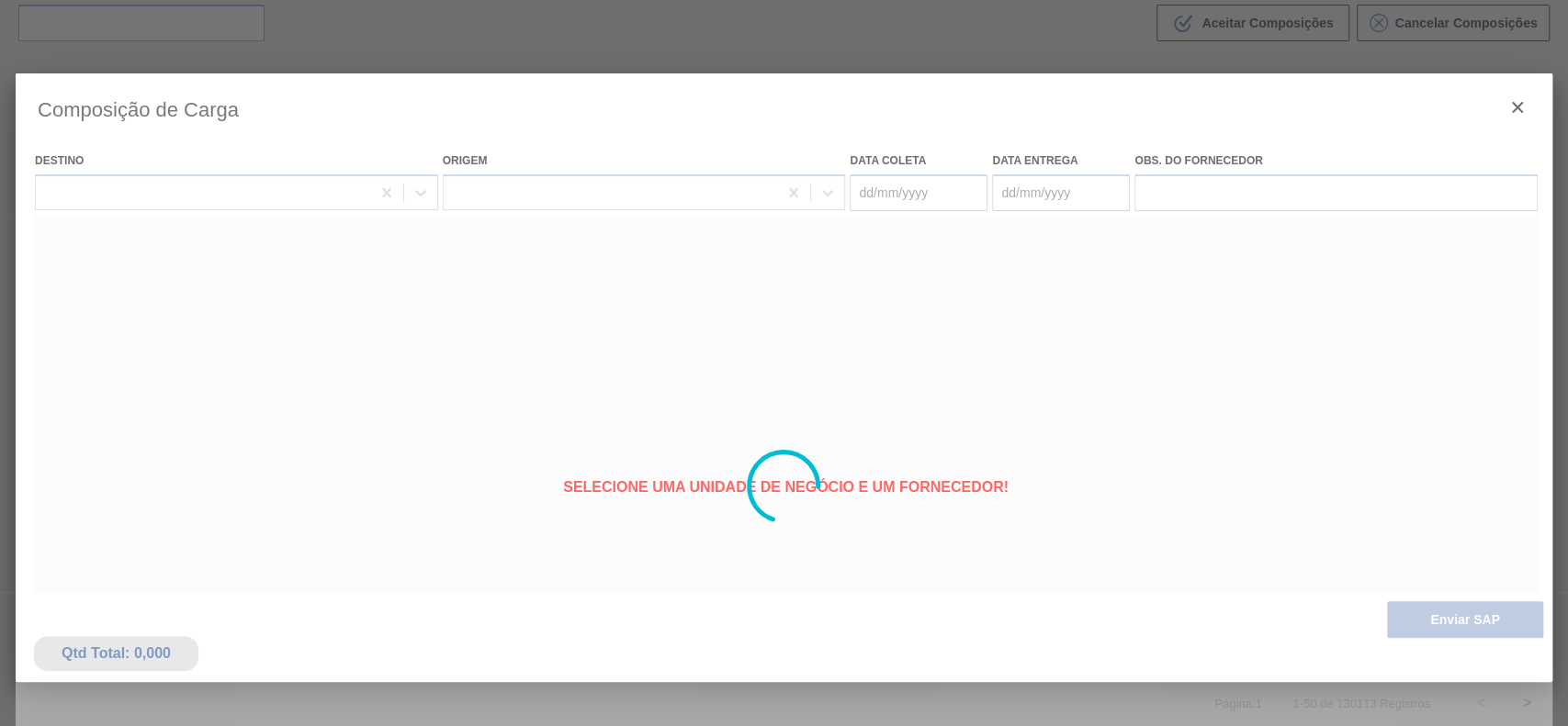
type coleta "[DATE]"
type entrega "[DATE]"
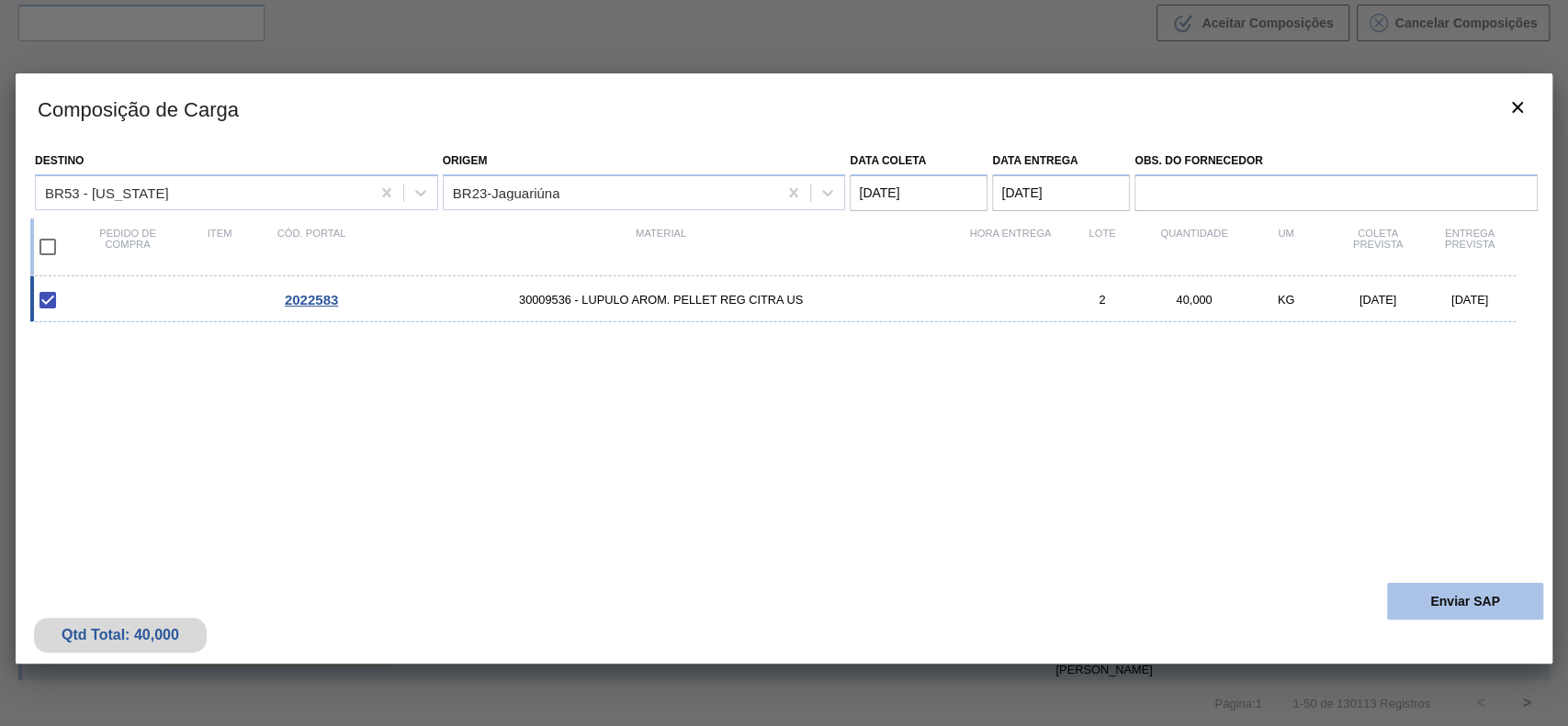
click at [1404, 604] on button "Enviar SAP" at bounding box center [1465, 601] width 156 height 37
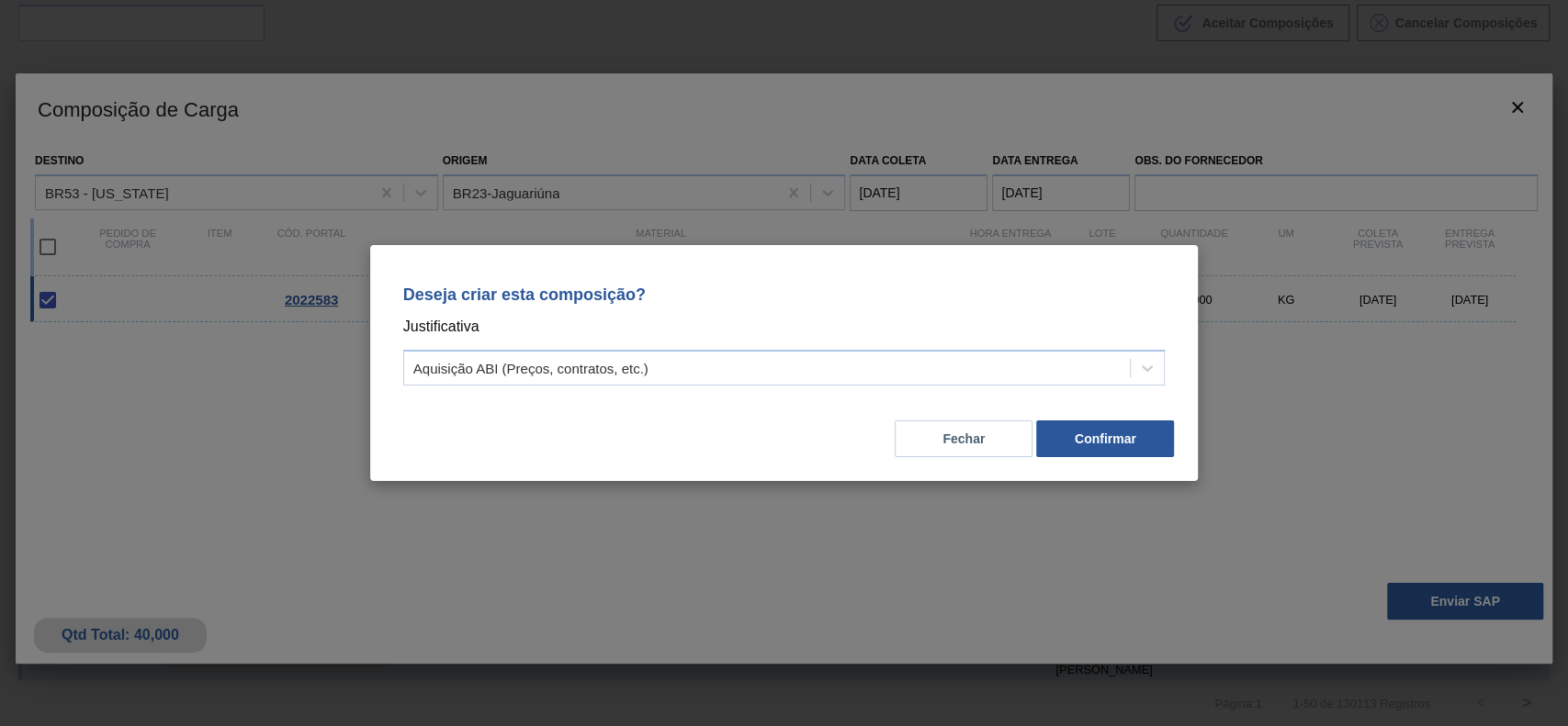
click at [850, 396] on div "Fechar Confirmar" at bounding box center [784, 427] width 784 height 62
click at [769, 363] on div "Aquisição ABI (Preços, contratos, etc.)" at bounding box center [767, 368] width 726 height 26
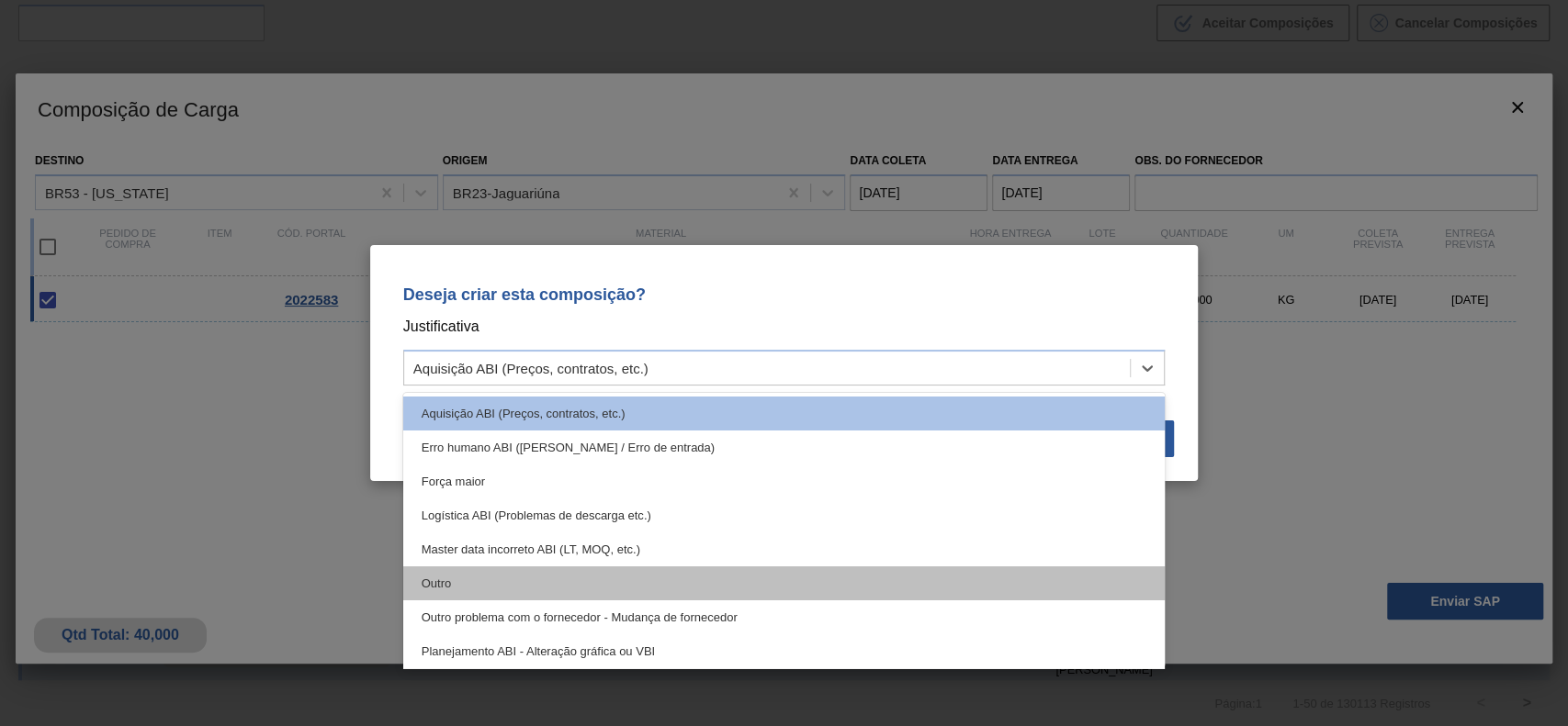
click at [617, 584] on div "Outro" at bounding box center [784, 583] width 762 height 34
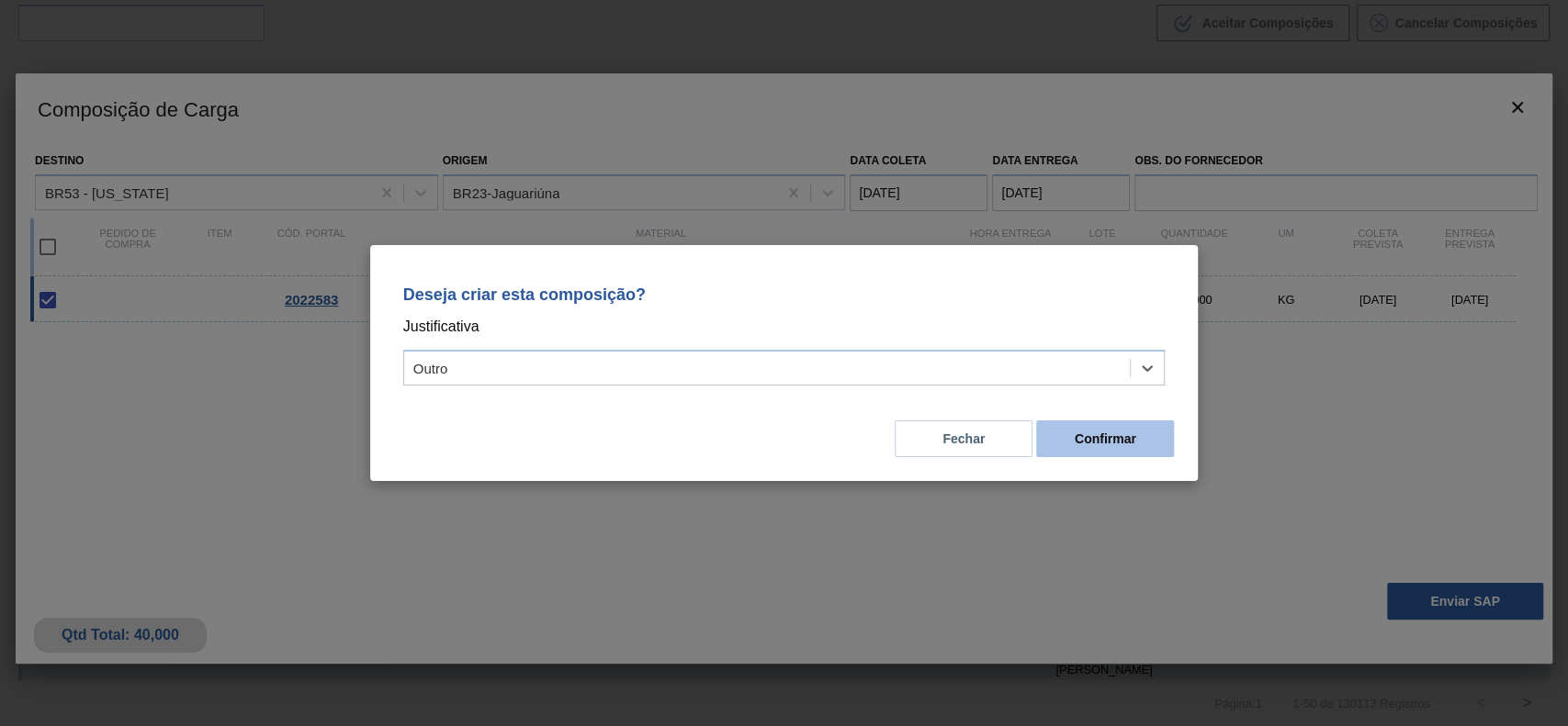
click at [1146, 440] on button "Confirmar" at bounding box center [1105, 439] width 138 height 37
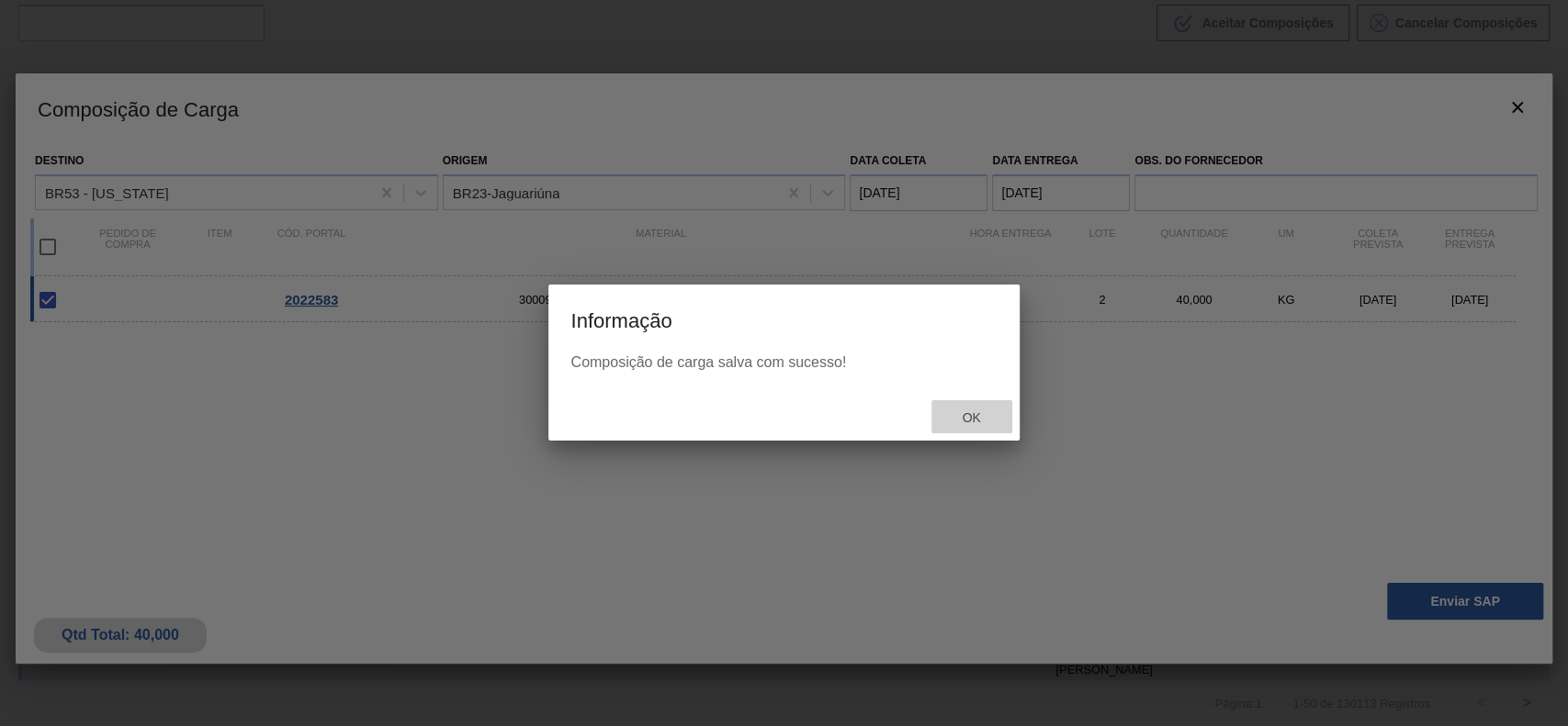
click at [953, 418] on span "Ok" at bounding box center [970, 418] width 48 height 15
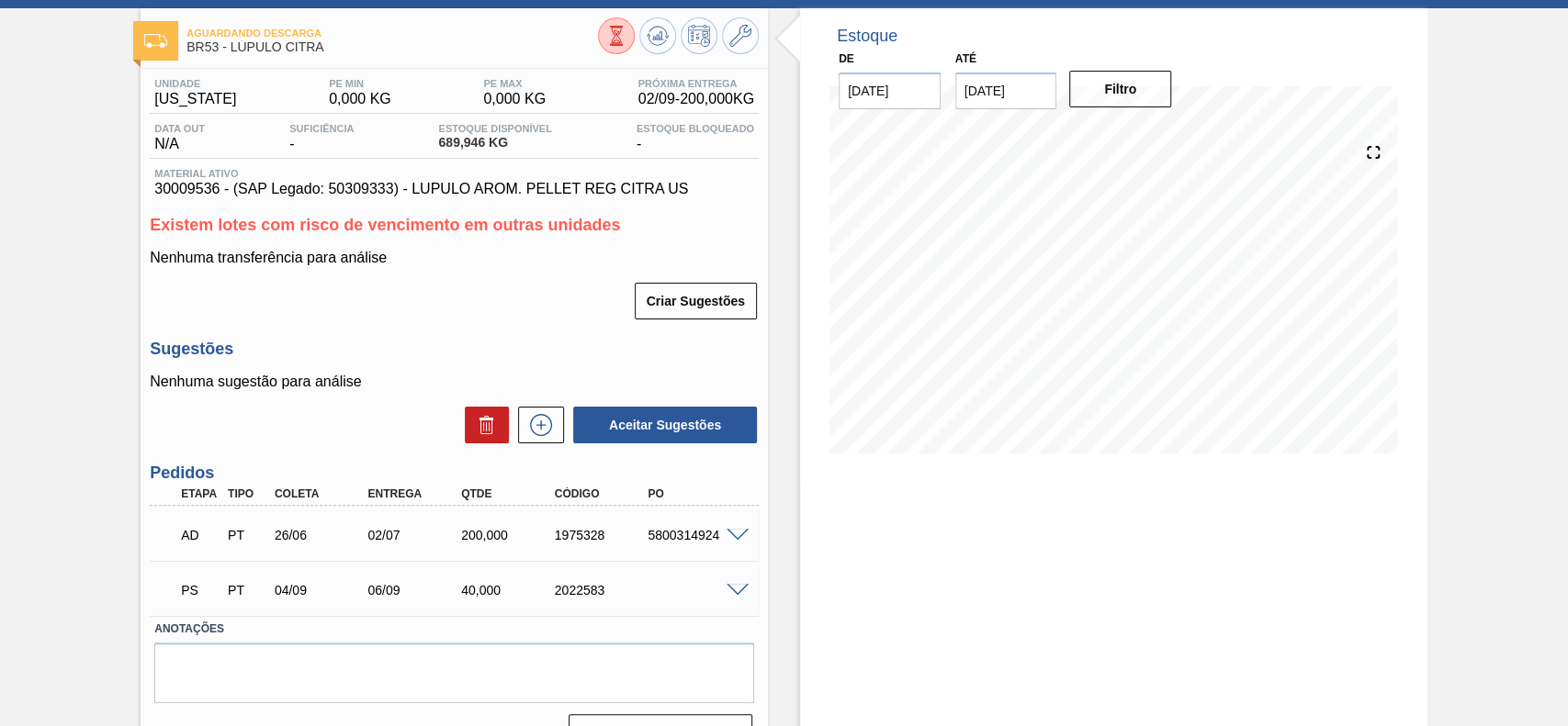
scroll to position [122, 0]
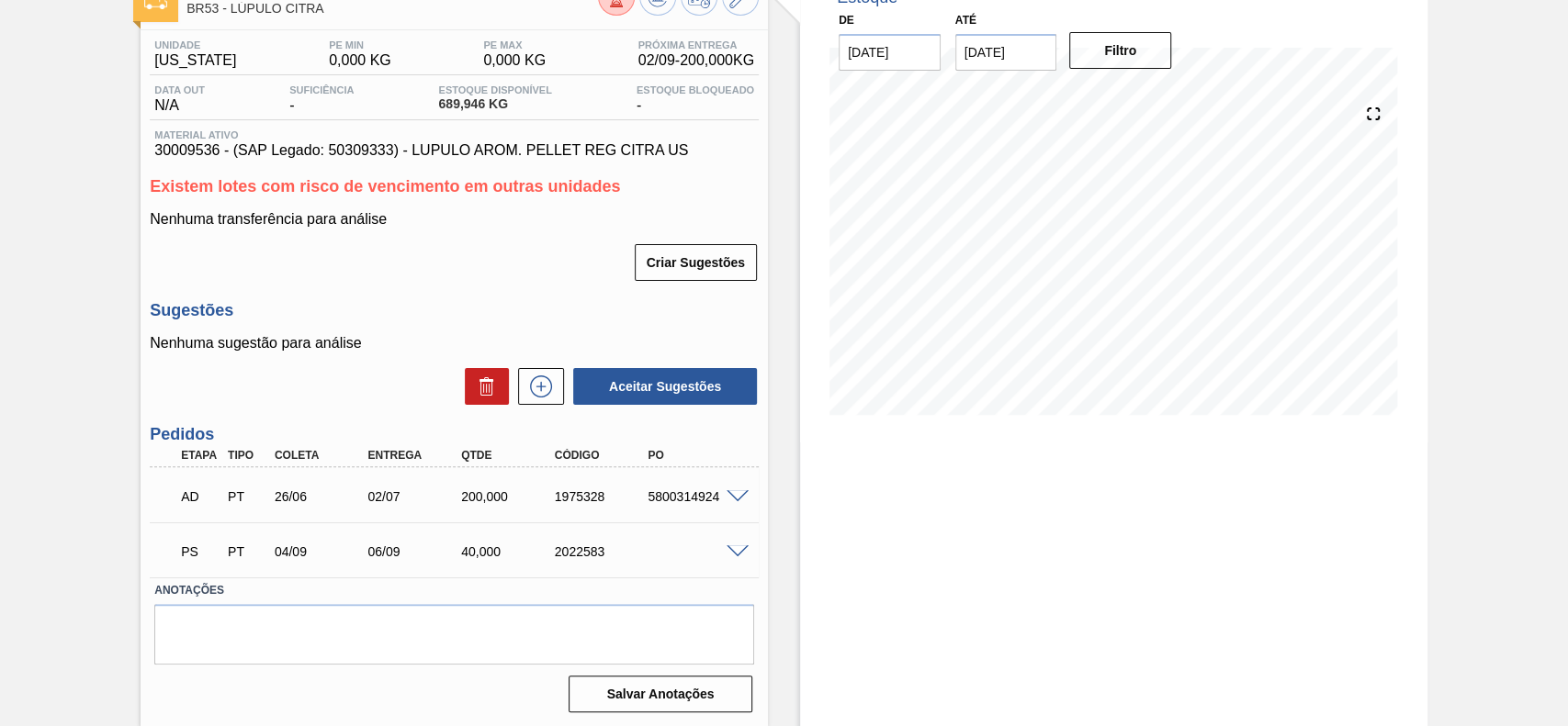
click at [737, 548] on span at bounding box center [737, 552] width 22 height 14
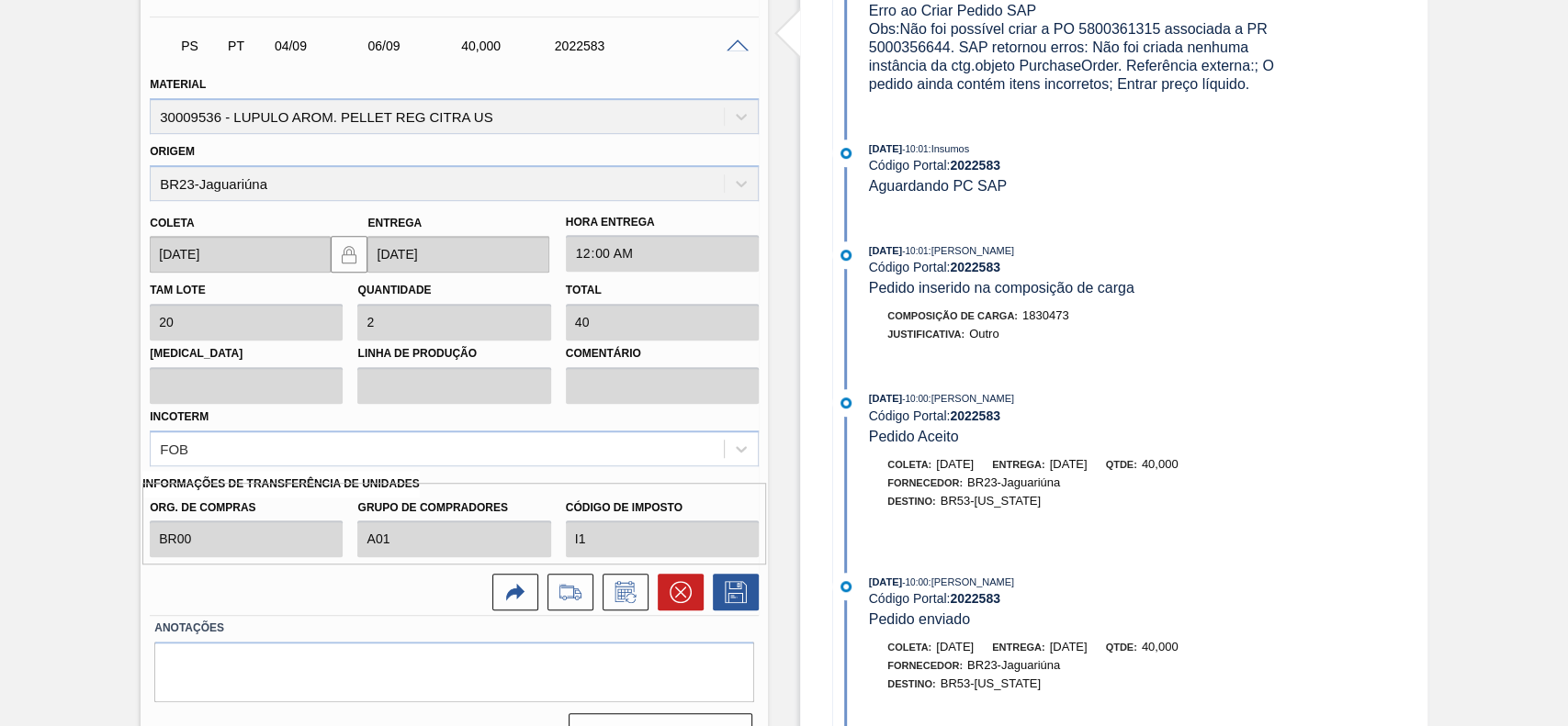
scroll to position [669, 0]
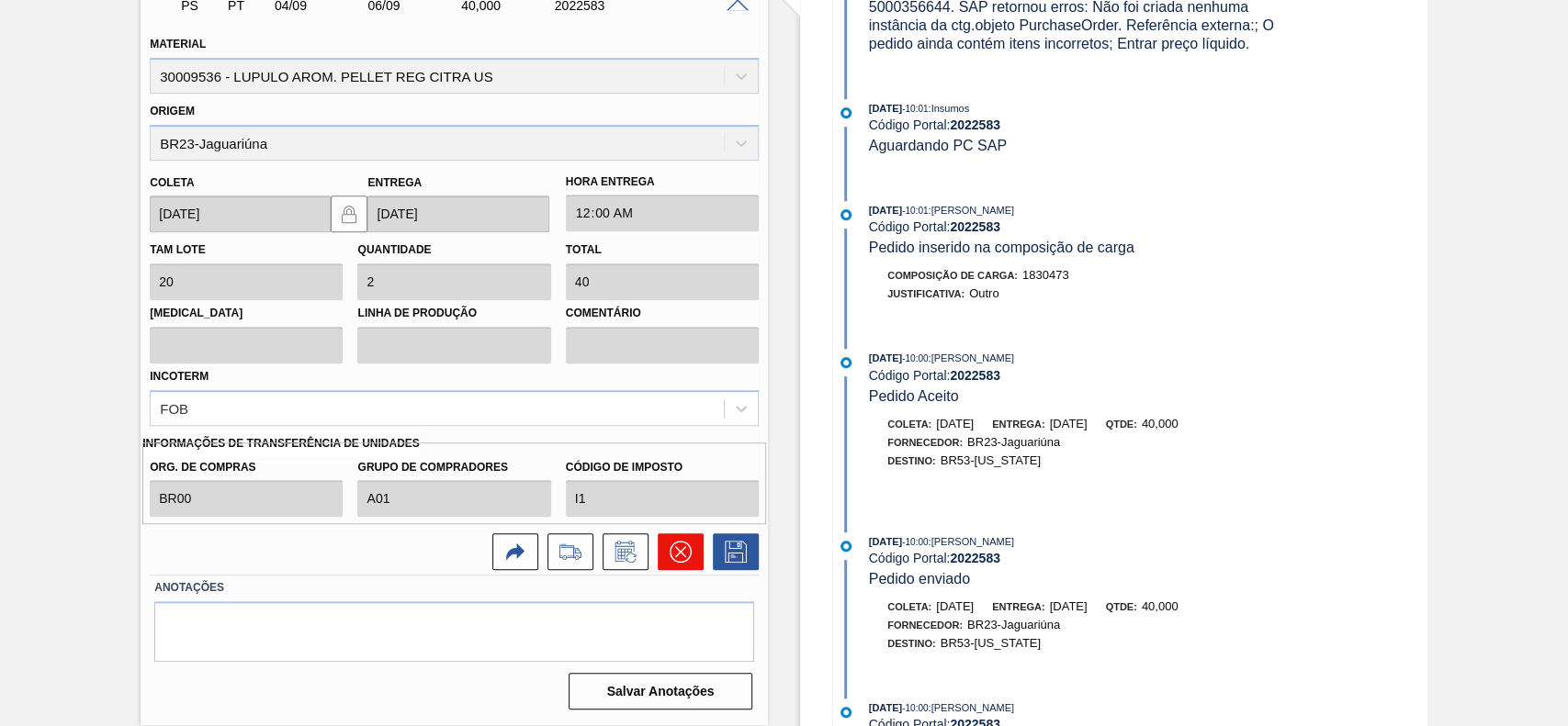
click at [676, 545] on icon at bounding box center [680, 551] width 22 height 22
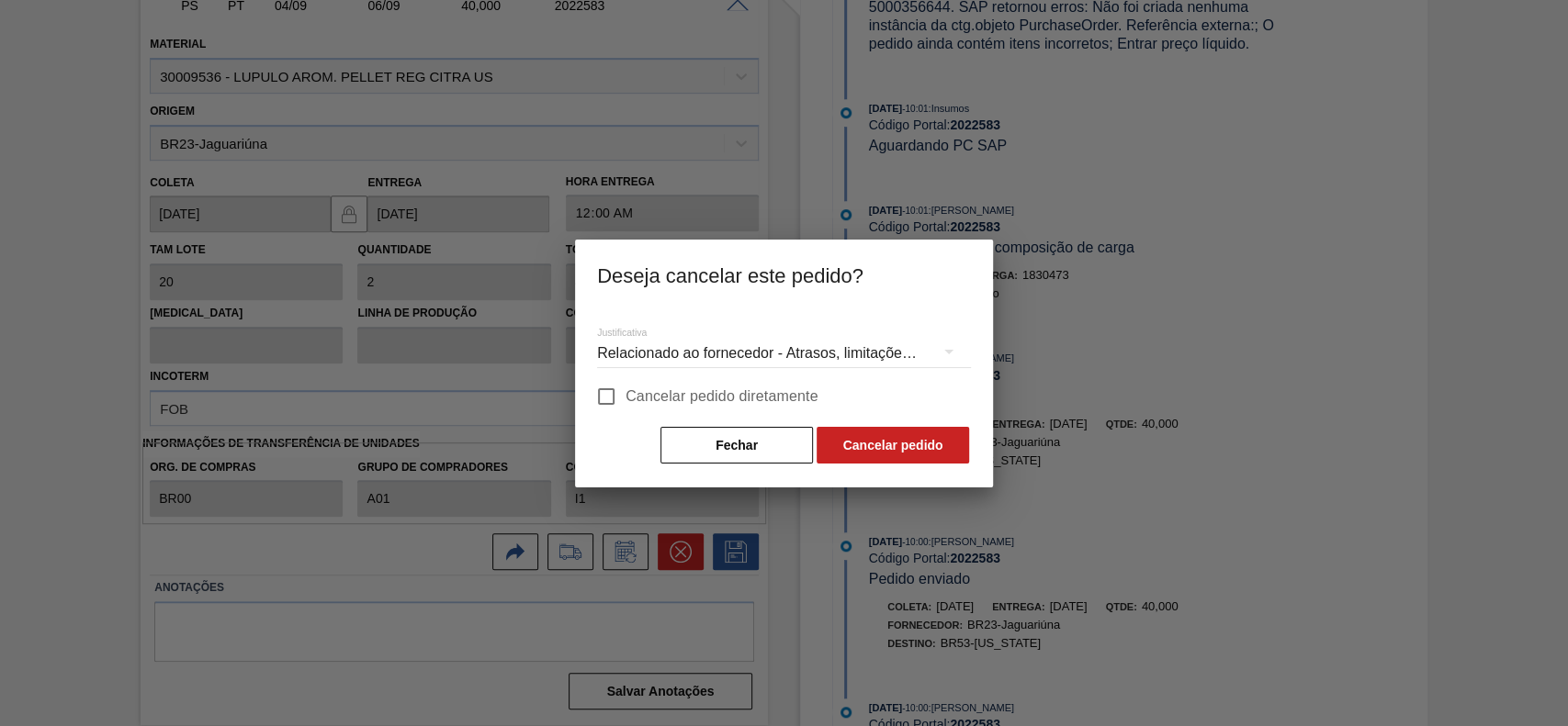
click at [670, 398] on span "Cancelar pedido diretamente" at bounding box center [722, 396] width 193 height 22
click at [626, 398] on input "Cancelar pedido diretamente" at bounding box center [606, 396] width 39 height 39
checkbox input "true"
click at [881, 447] on button "Cancelar pedido" at bounding box center [893, 445] width 152 height 37
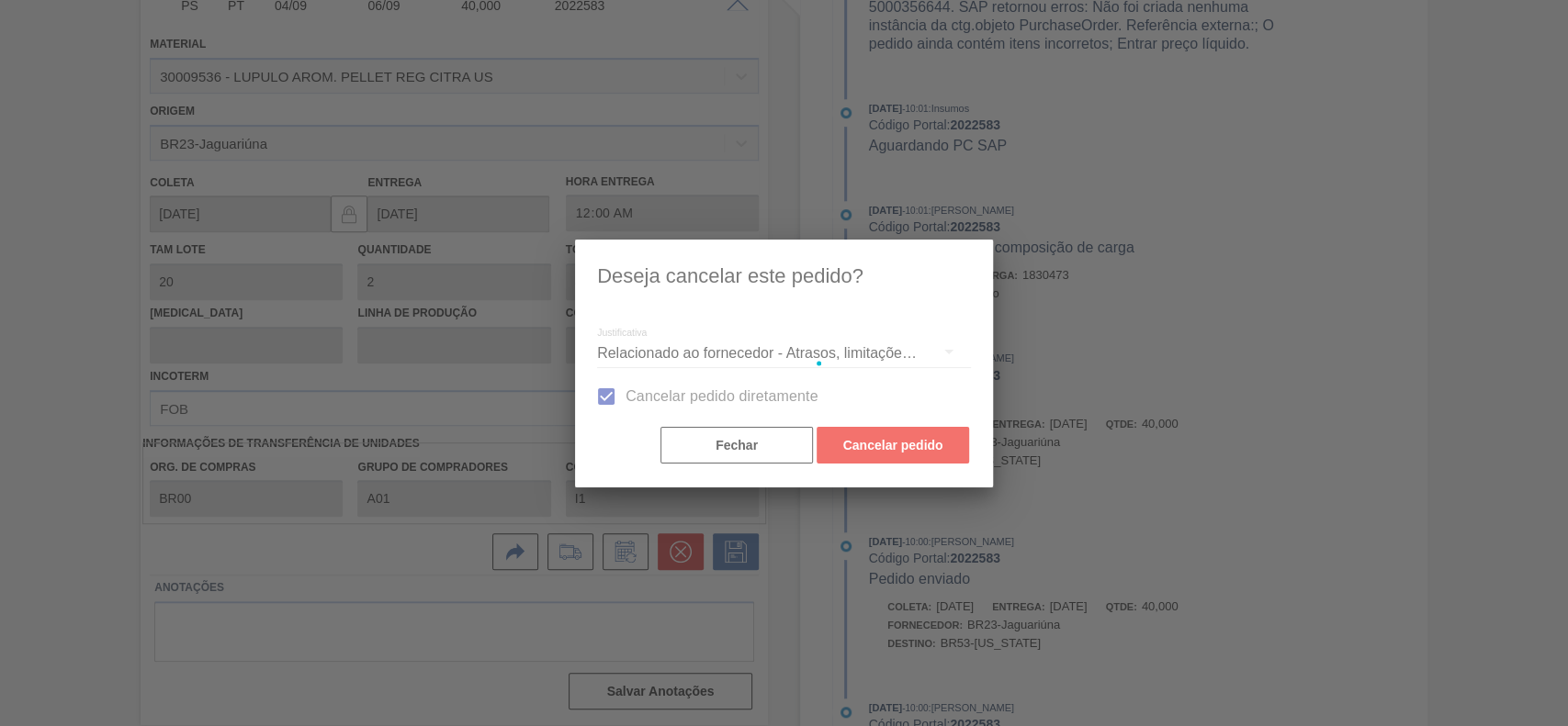
scroll to position [70, 0]
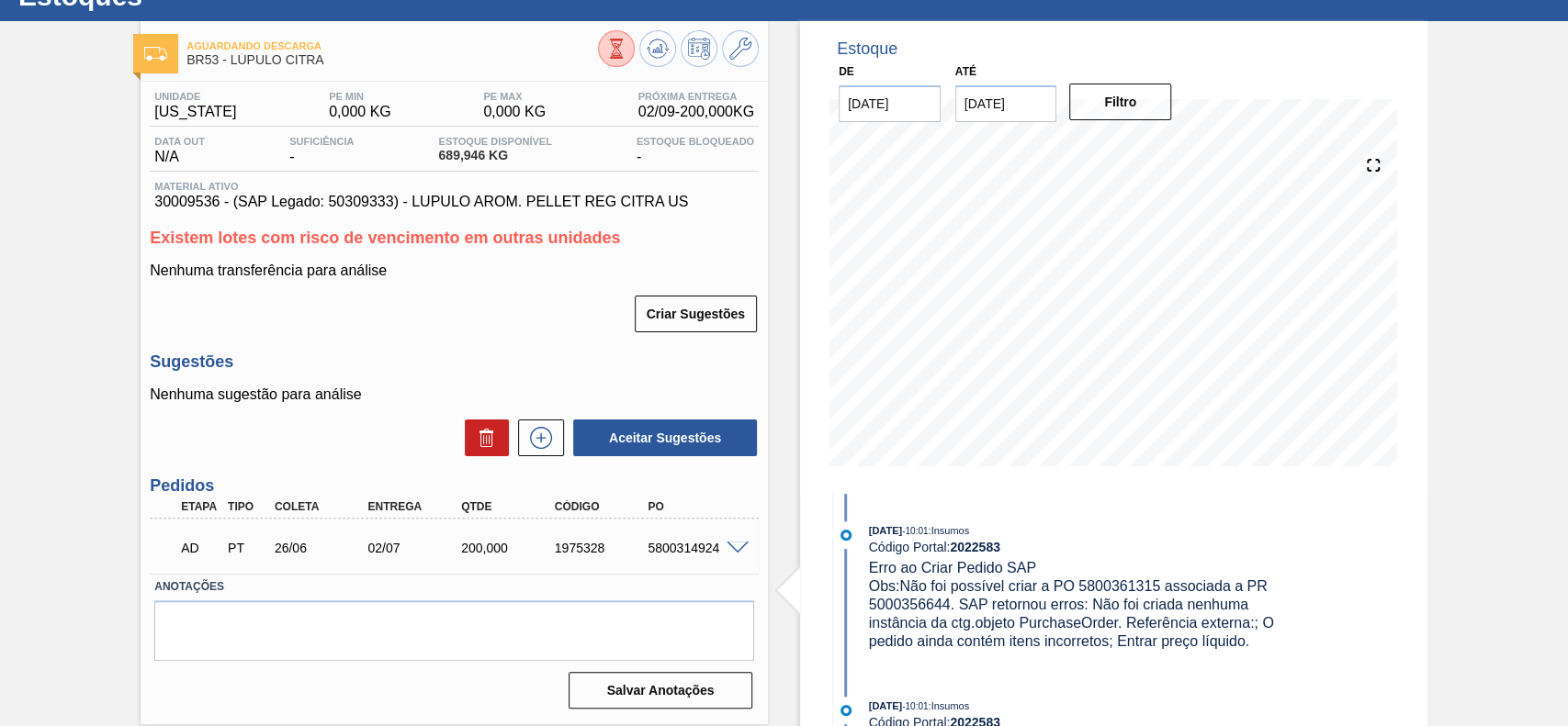
click at [780, 540] on div "Estoque De 02/09/2025 Até 16/09/2025 Filtro 03/09 Projeção de Estoque 889.946 N…" at bounding box center [1097, 374] width 660 height 706
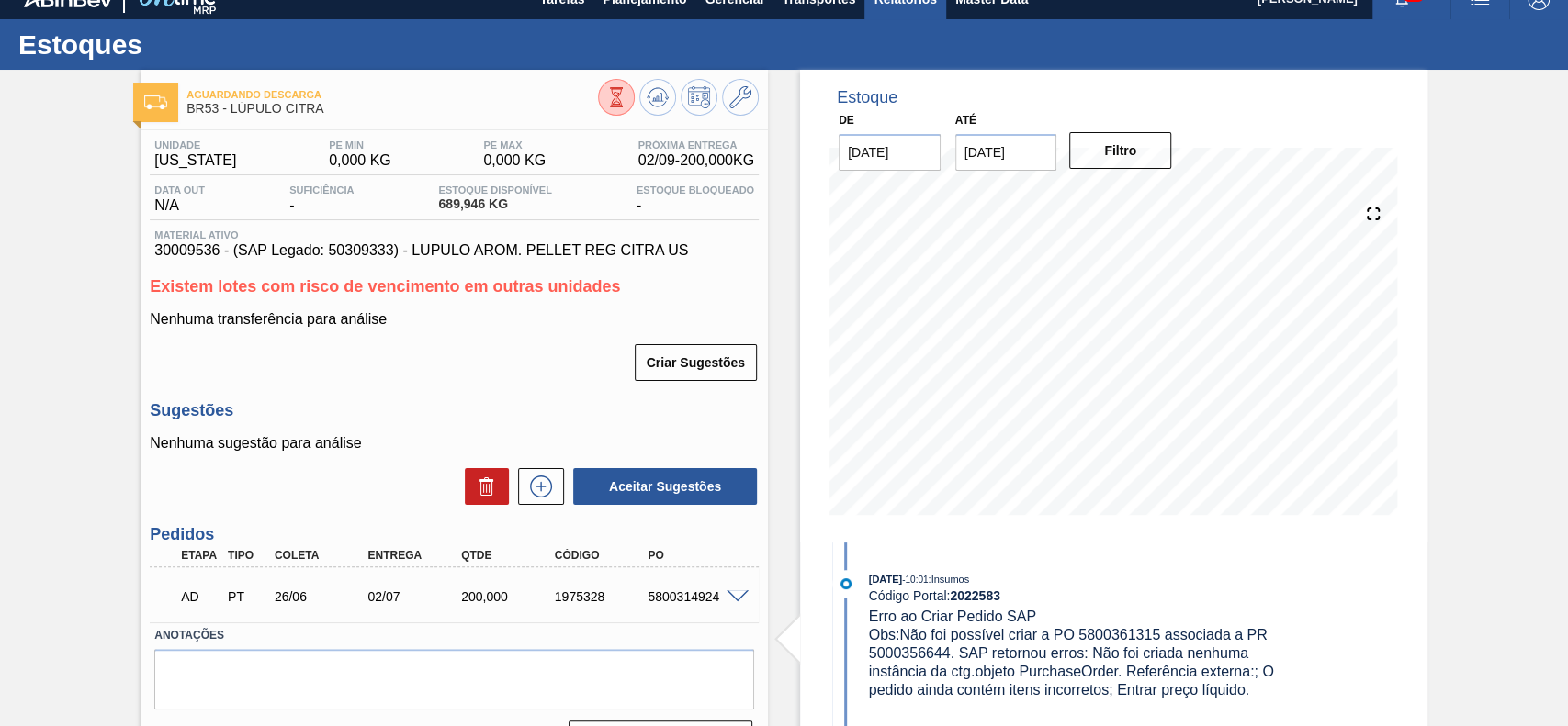
scroll to position [0, 0]
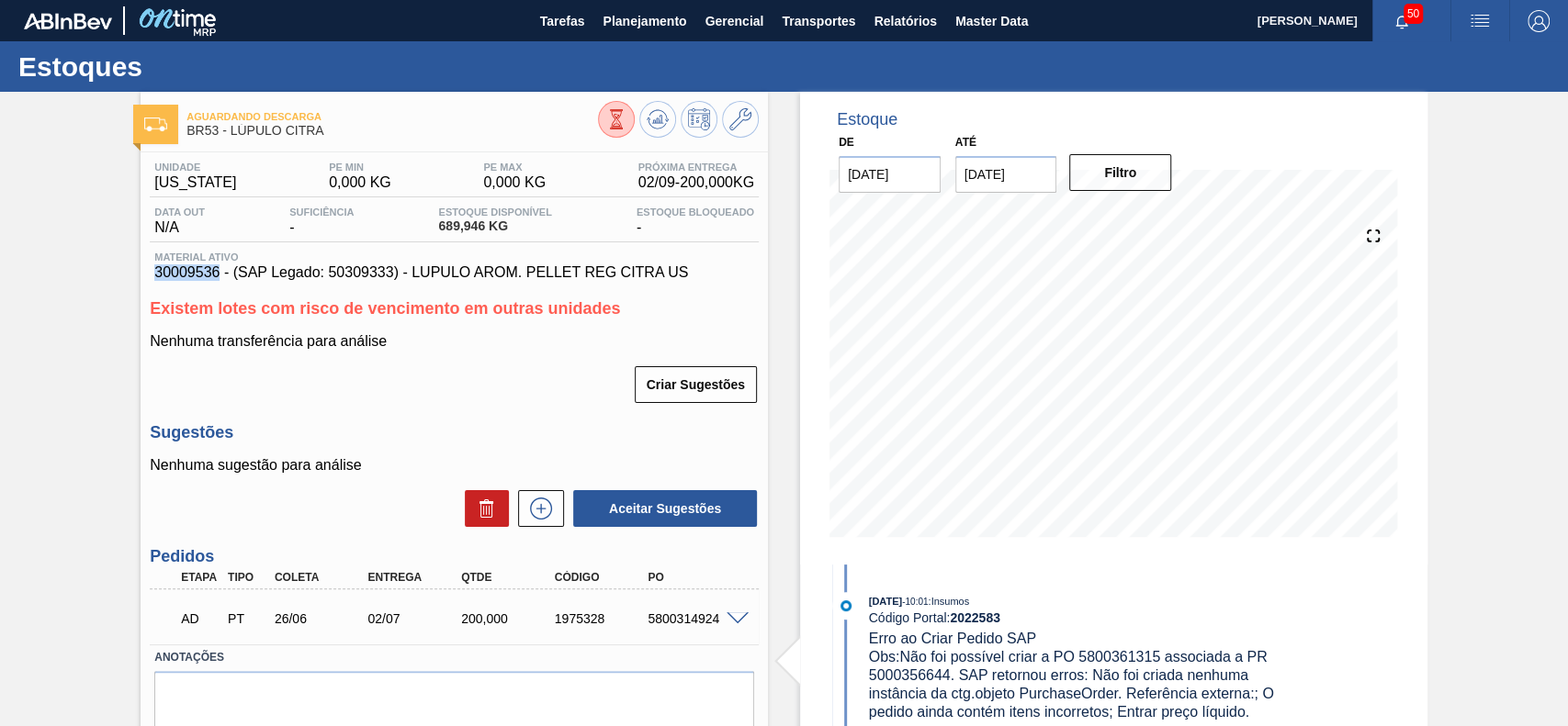
drag, startPoint x: 219, startPoint y: 275, endPoint x: 154, endPoint y: 283, distance: 65.5
click at [154, 281] on span "30009536 - (SAP Legado: 50309333) - LUPULO AROM. PELLET REG CITRA US" at bounding box center [454, 273] width 599 height 17
copy span "30009536"
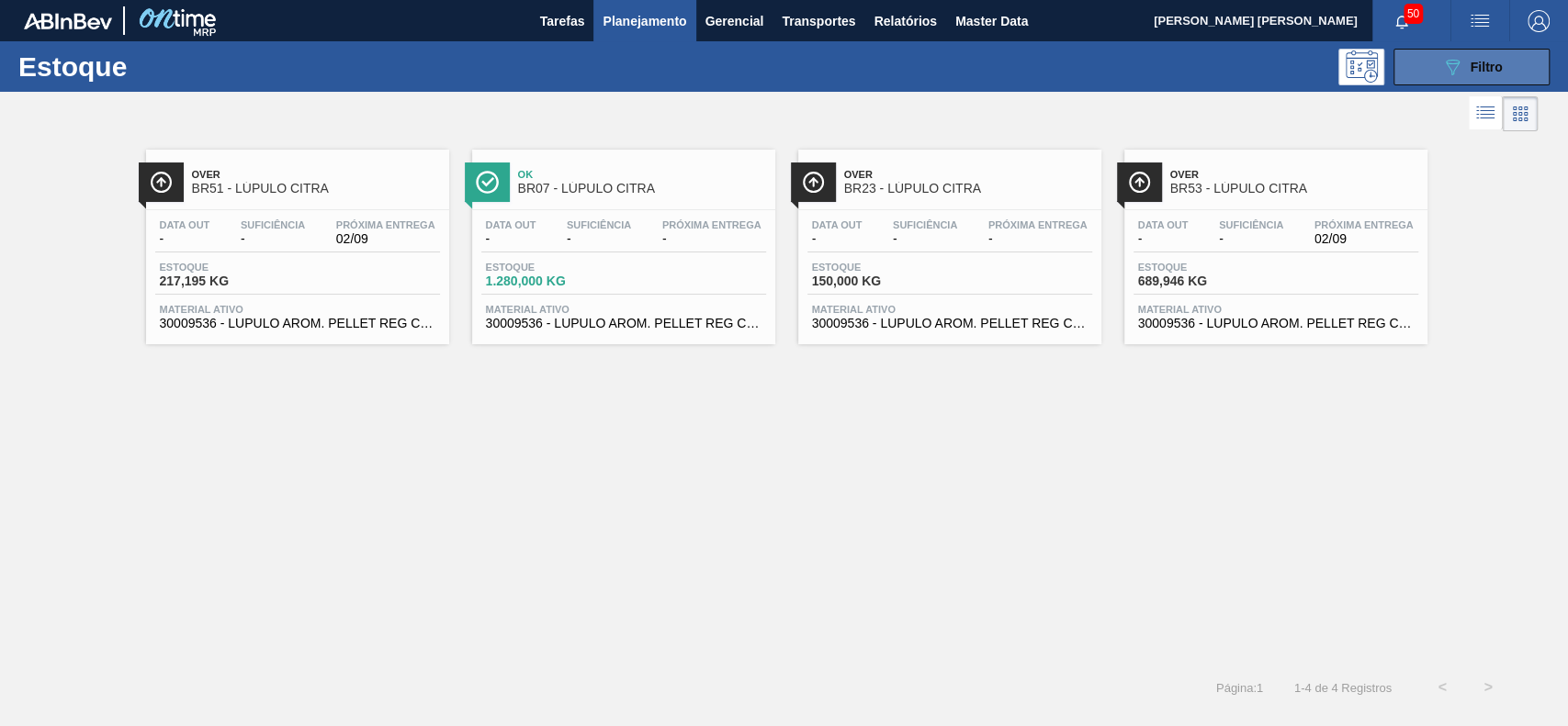
click at [1475, 62] on span "Filtro" at bounding box center [1486, 68] width 32 height 15
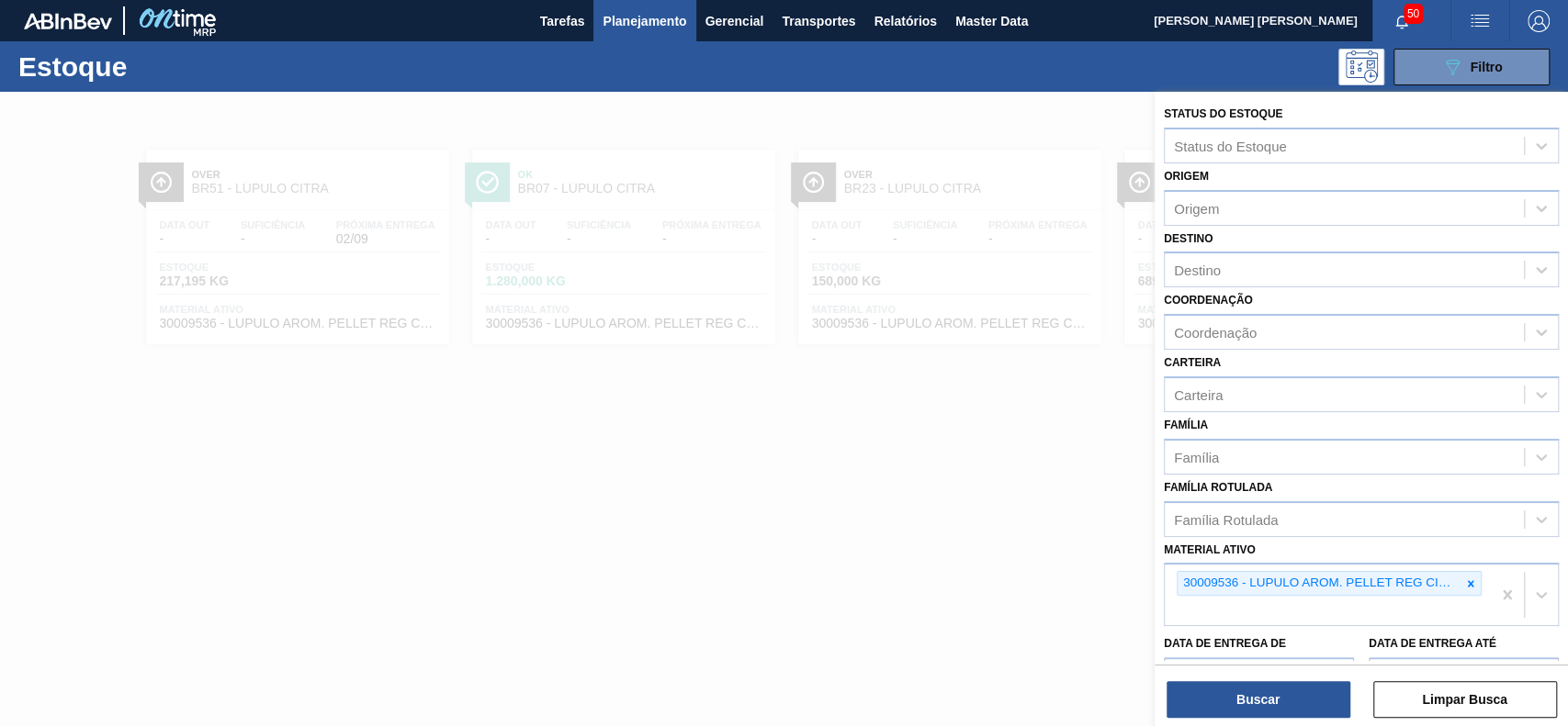
click at [913, 122] on div at bounding box center [784, 455] width 1568 height 726
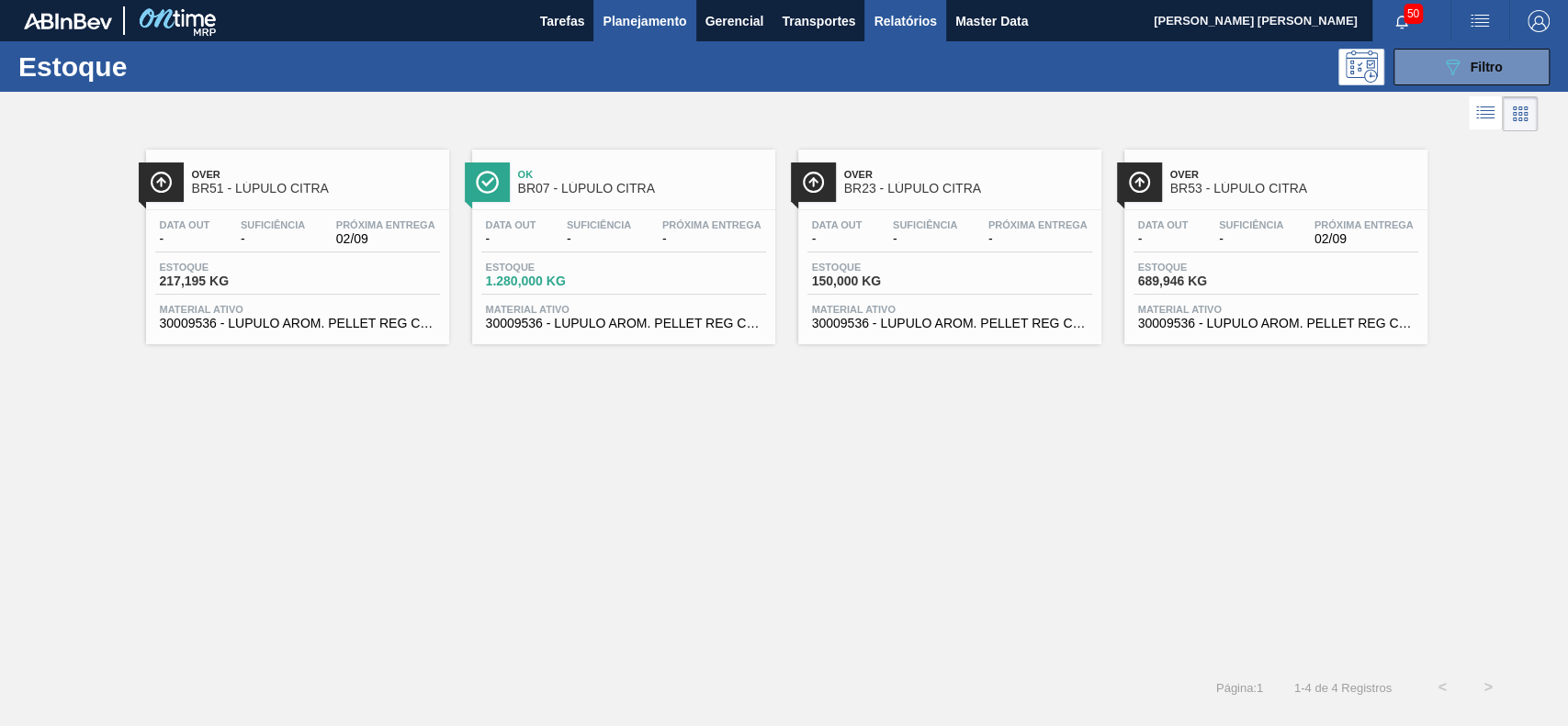
click at [881, 11] on span "Relatórios" at bounding box center [905, 21] width 62 height 22
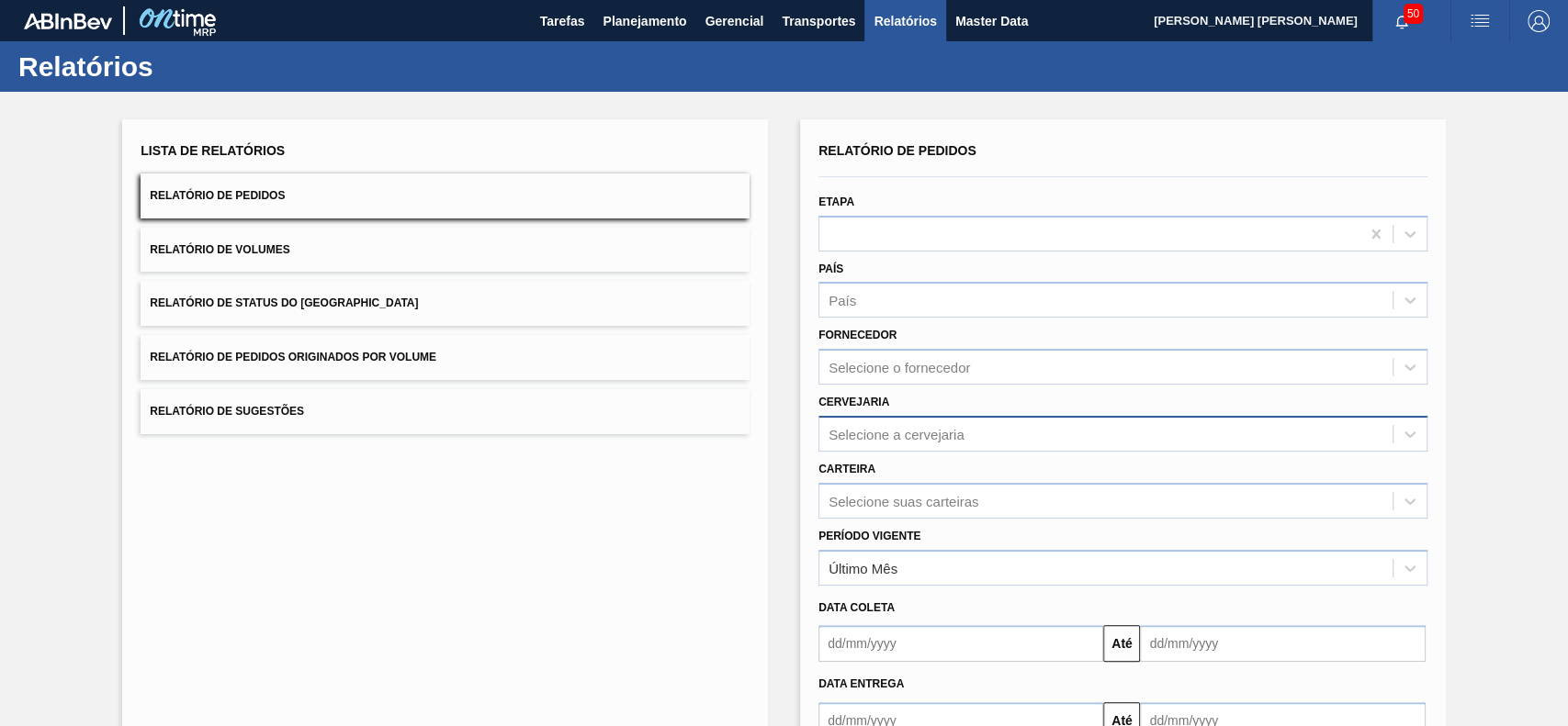
click at [985, 425] on div "Selecione a cervejaria" at bounding box center [1106, 434] width 573 height 26
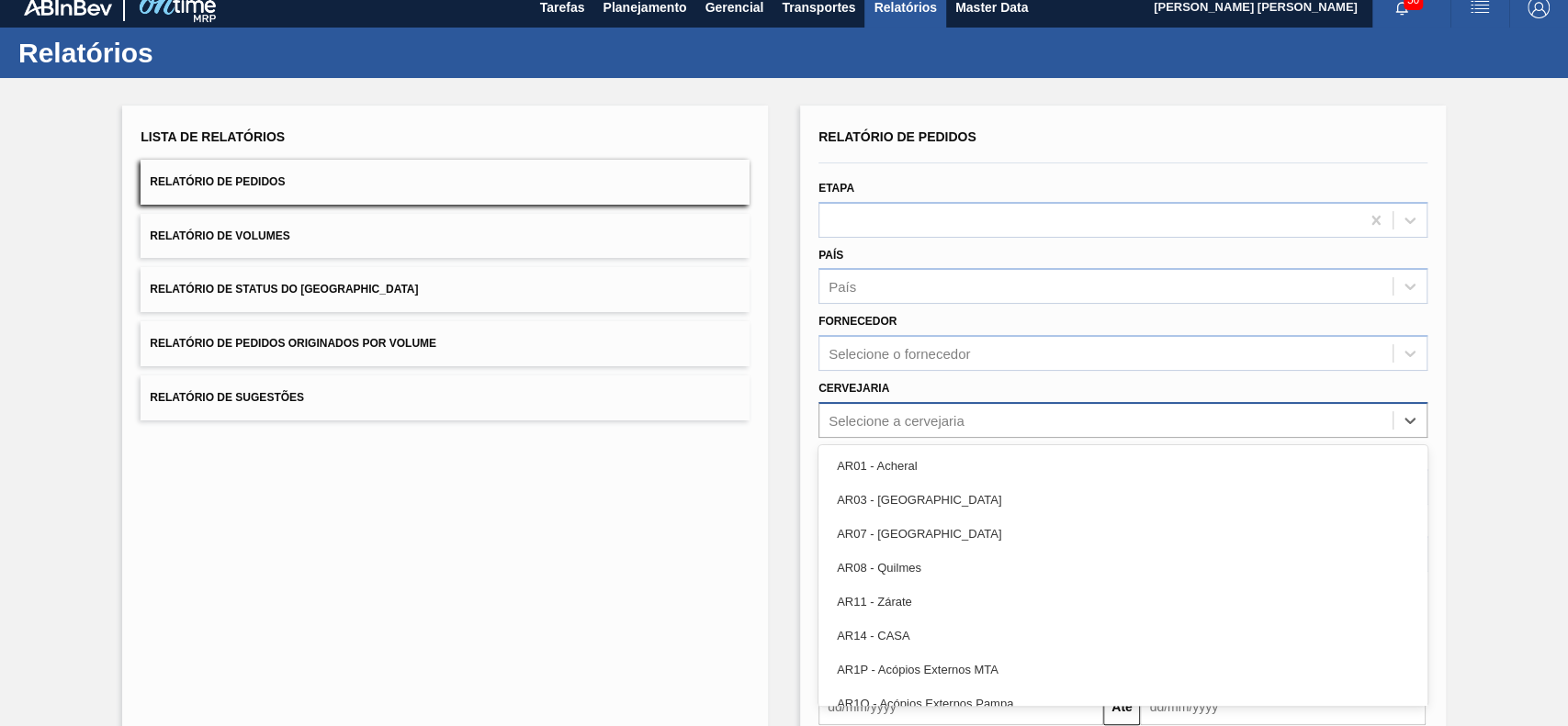
scroll to position [15, 0]
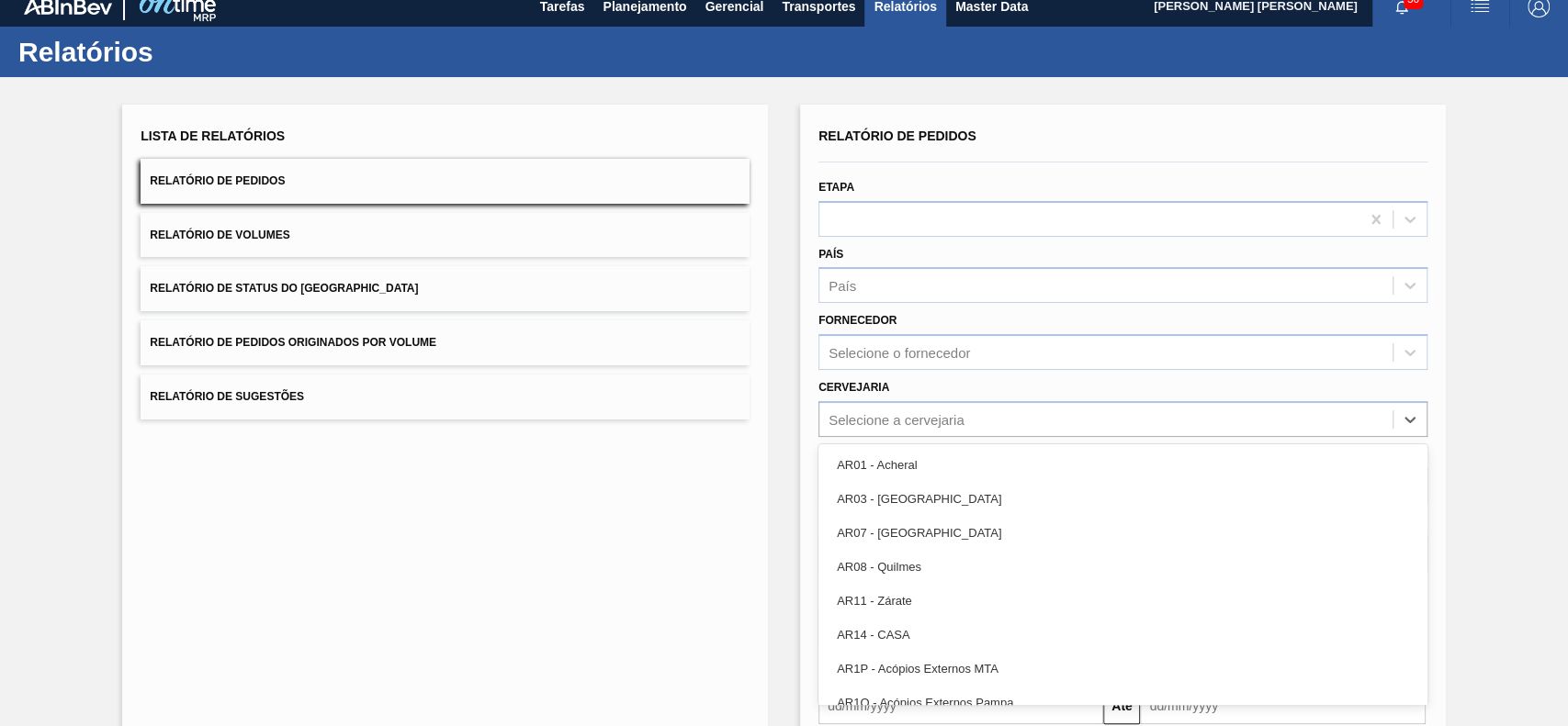
click at [976, 391] on div "Cervejaria option AR01 - Acheral focused, 1 of 92. 92 results available. Use Up…" at bounding box center [1123, 406] width 609 height 62
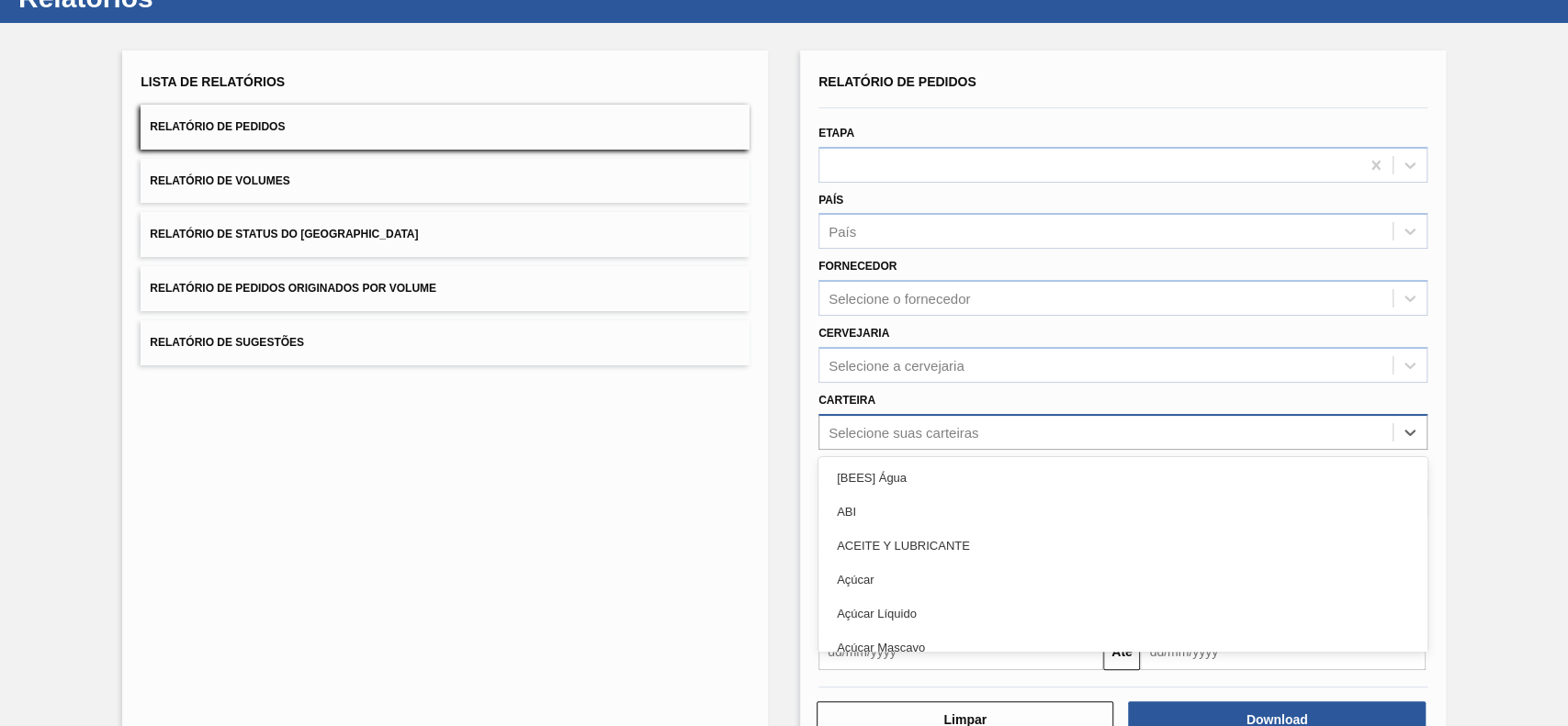
click at [955, 450] on div "option [BEES] Água focused, 1 of 101. 101 results available. Use Up and Down to…" at bounding box center [1123, 432] width 609 height 36
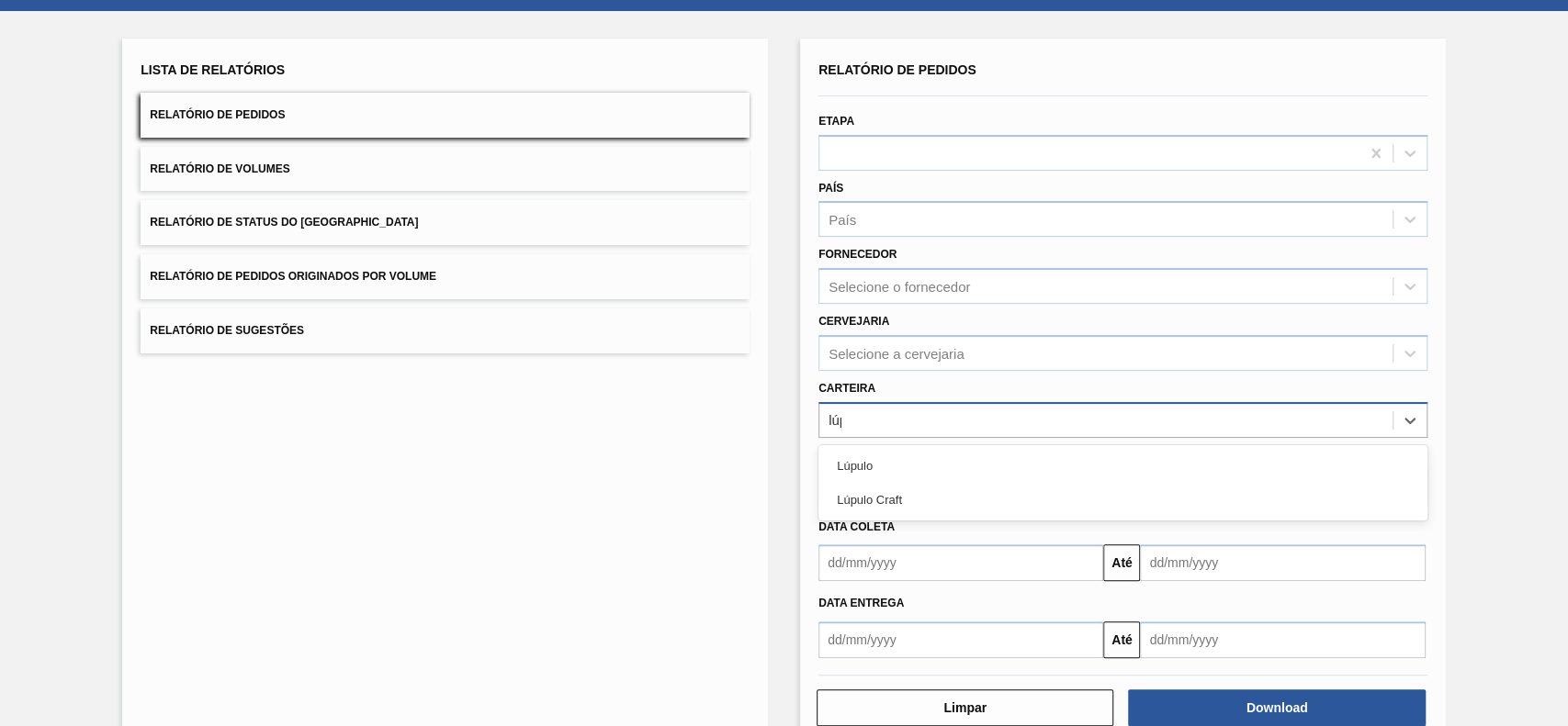
type input "lúpu"
click at [955, 483] on div "Lúpulo Craft" at bounding box center [1123, 500] width 609 height 34
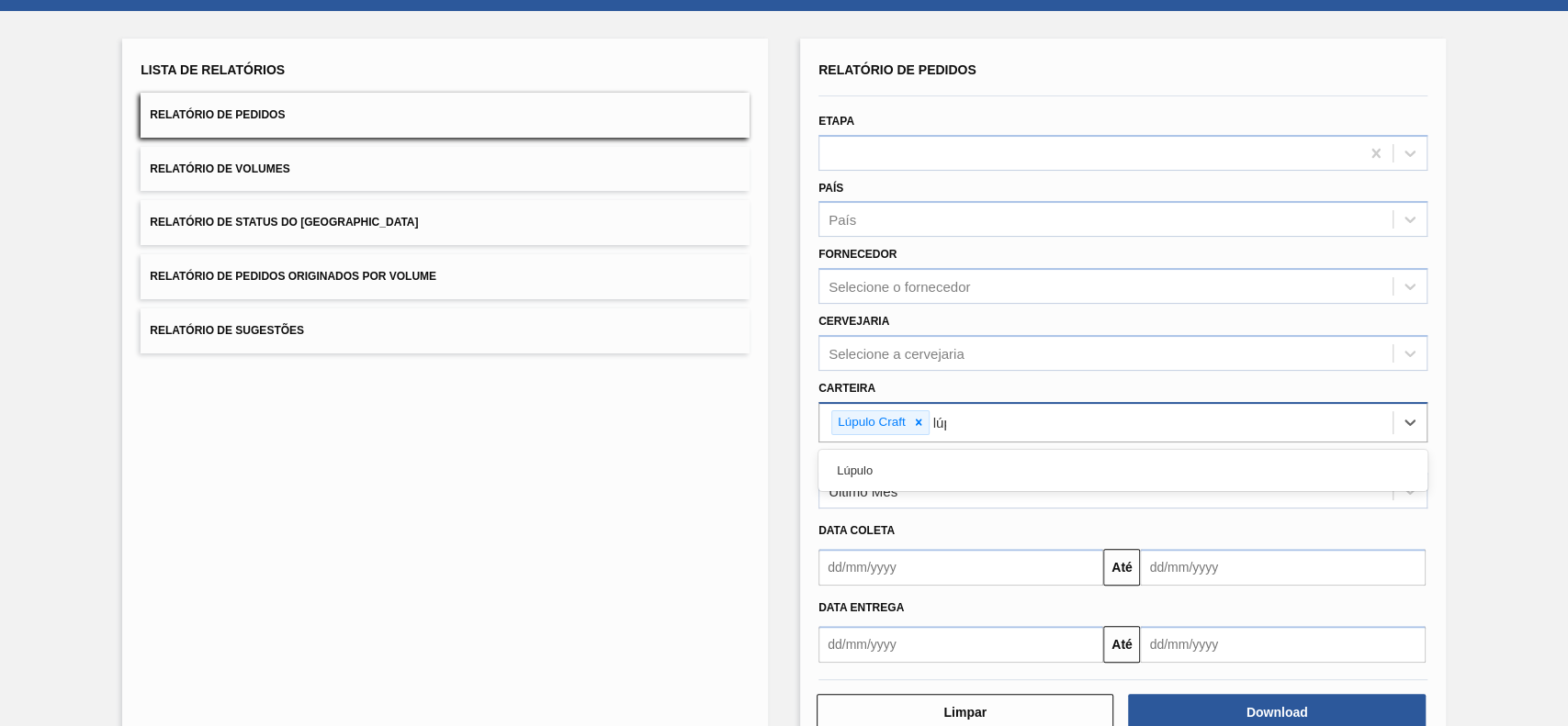
type input "lúpu"
click at [955, 483] on div "Lúpulo" at bounding box center [1123, 471] width 609 height 34
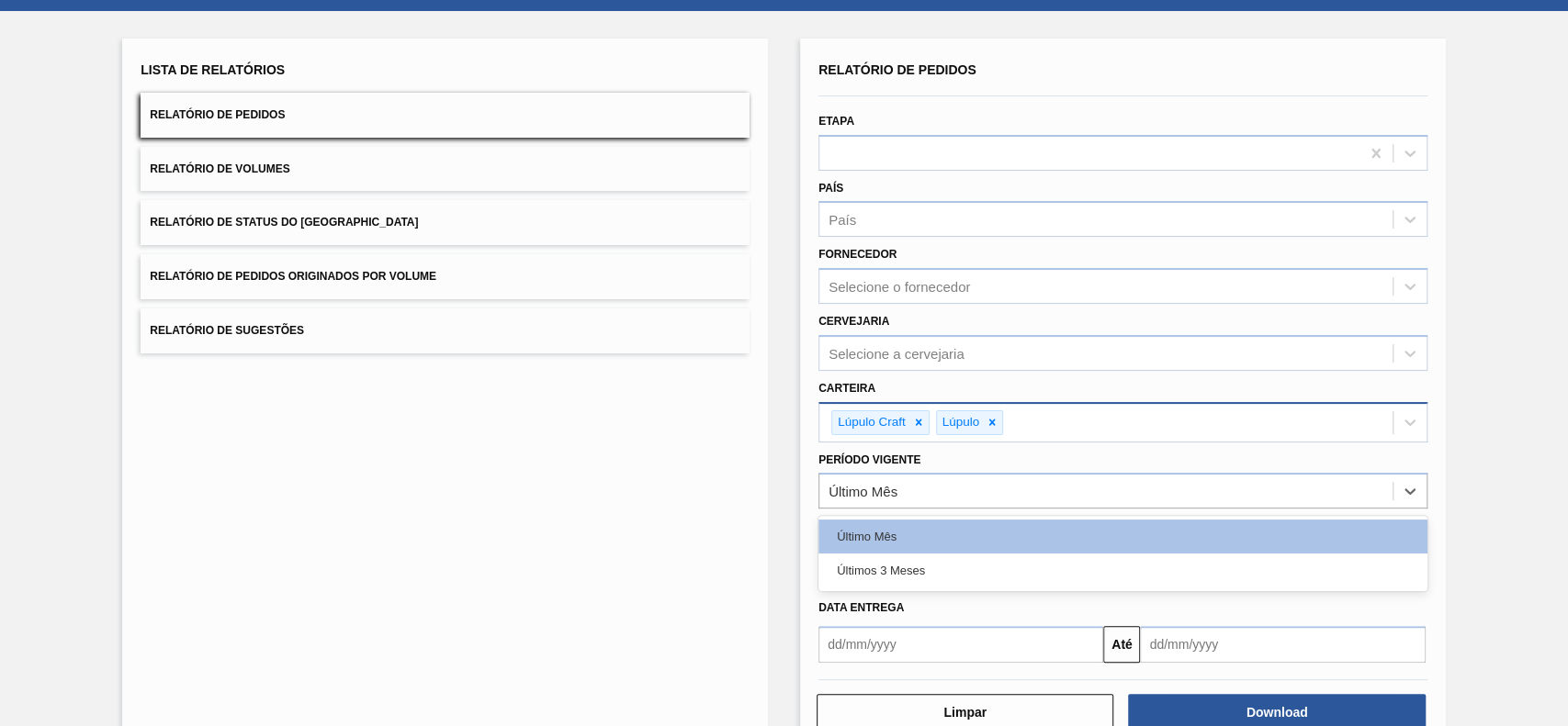
click at [955, 483] on div "Último Mês" at bounding box center [1106, 491] width 573 height 26
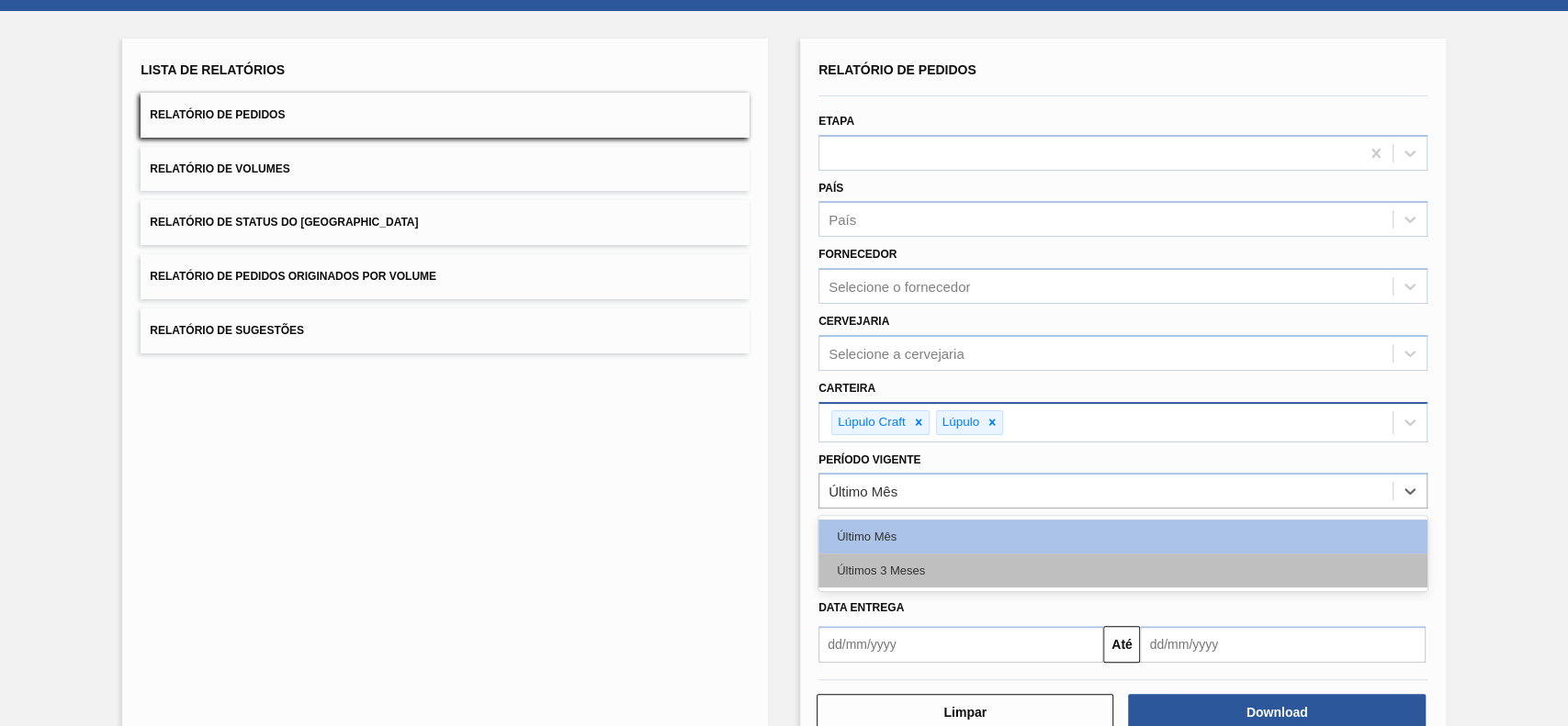
click at [933, 563] on div "Últimos 3 Meses" at bounding box center [1123, 570] width 609 height 34
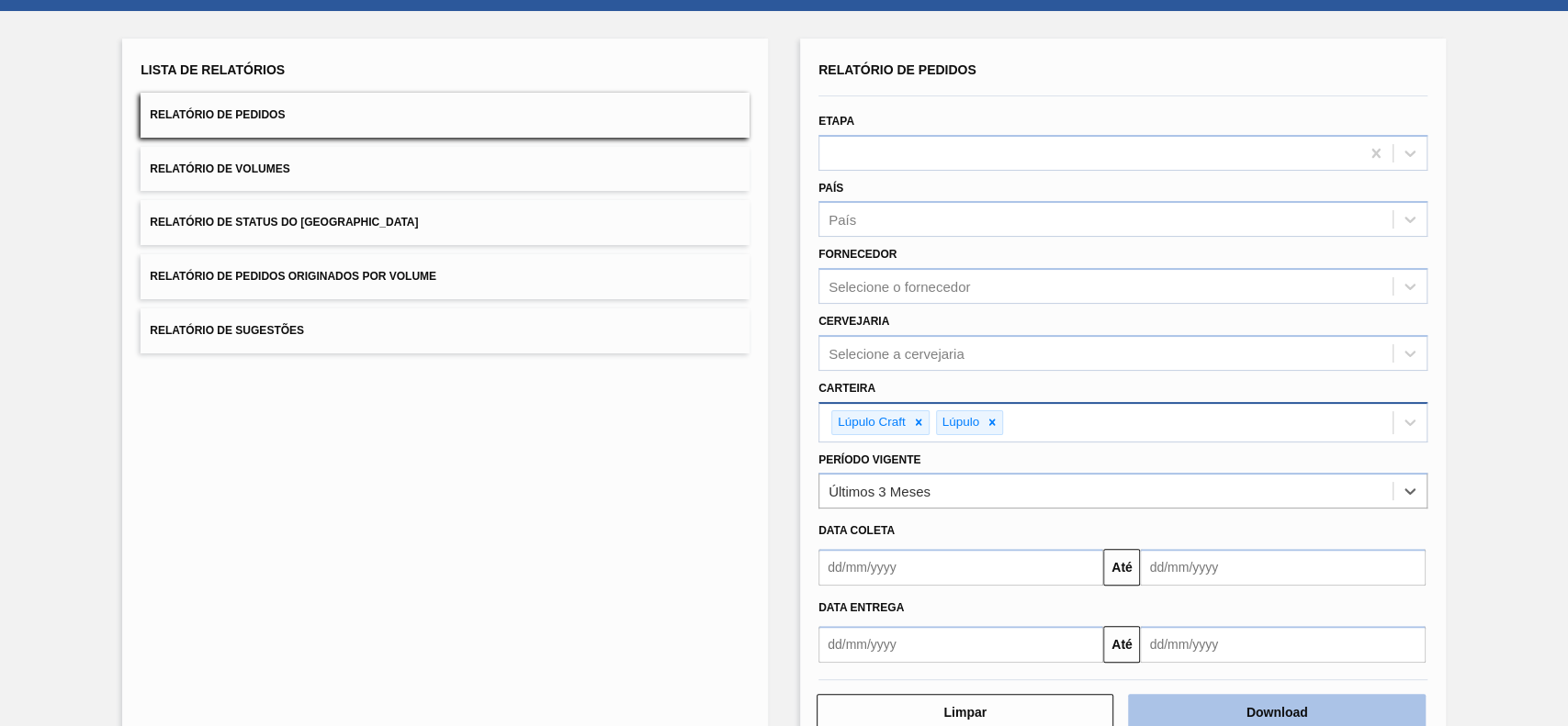
click at [1352, 717] on button "Download" at bounding box center [1276, 712] width 297 height 37
click at [552, 231] on button "Relatório de Status do Estoque" at bounding box center [445, 223] width 609 height 45
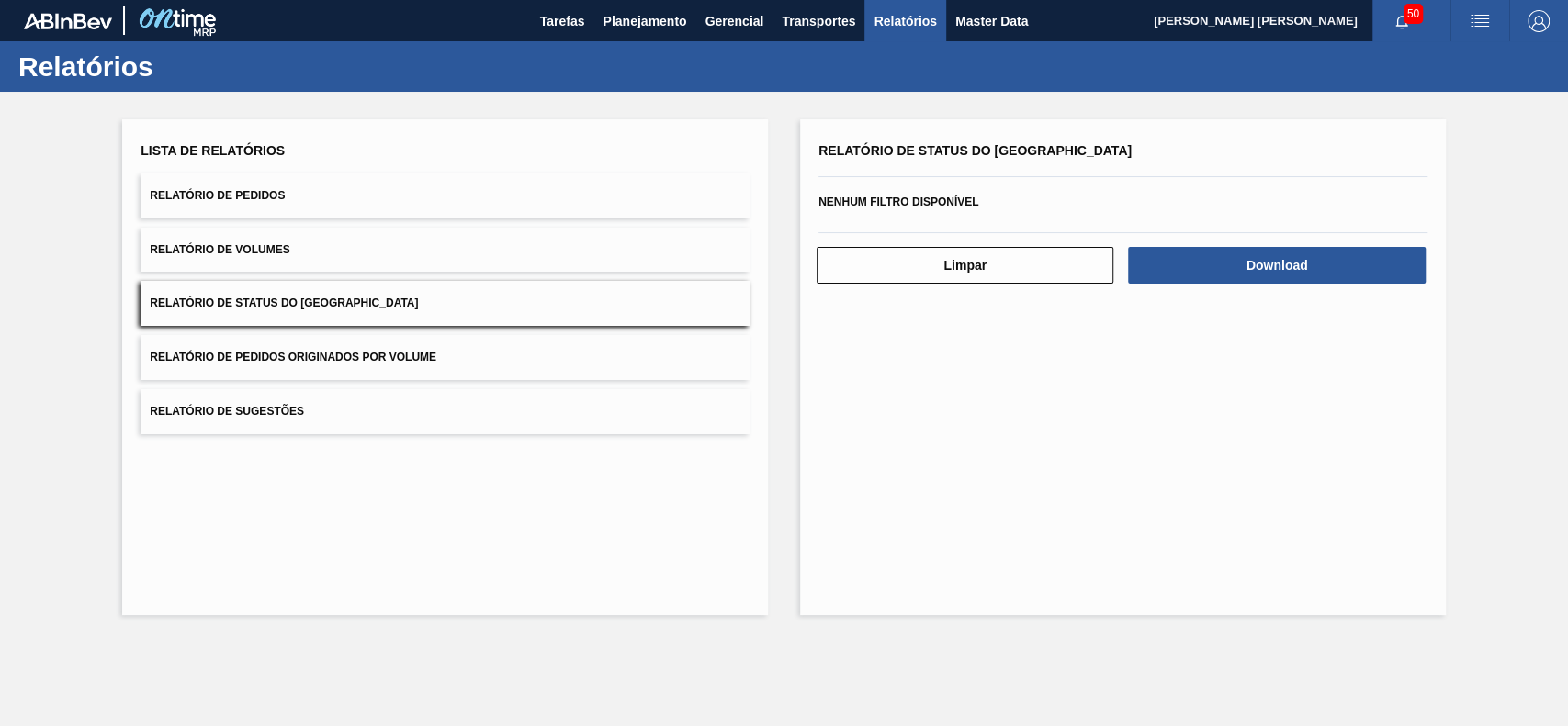
scroll to position [0, 0]
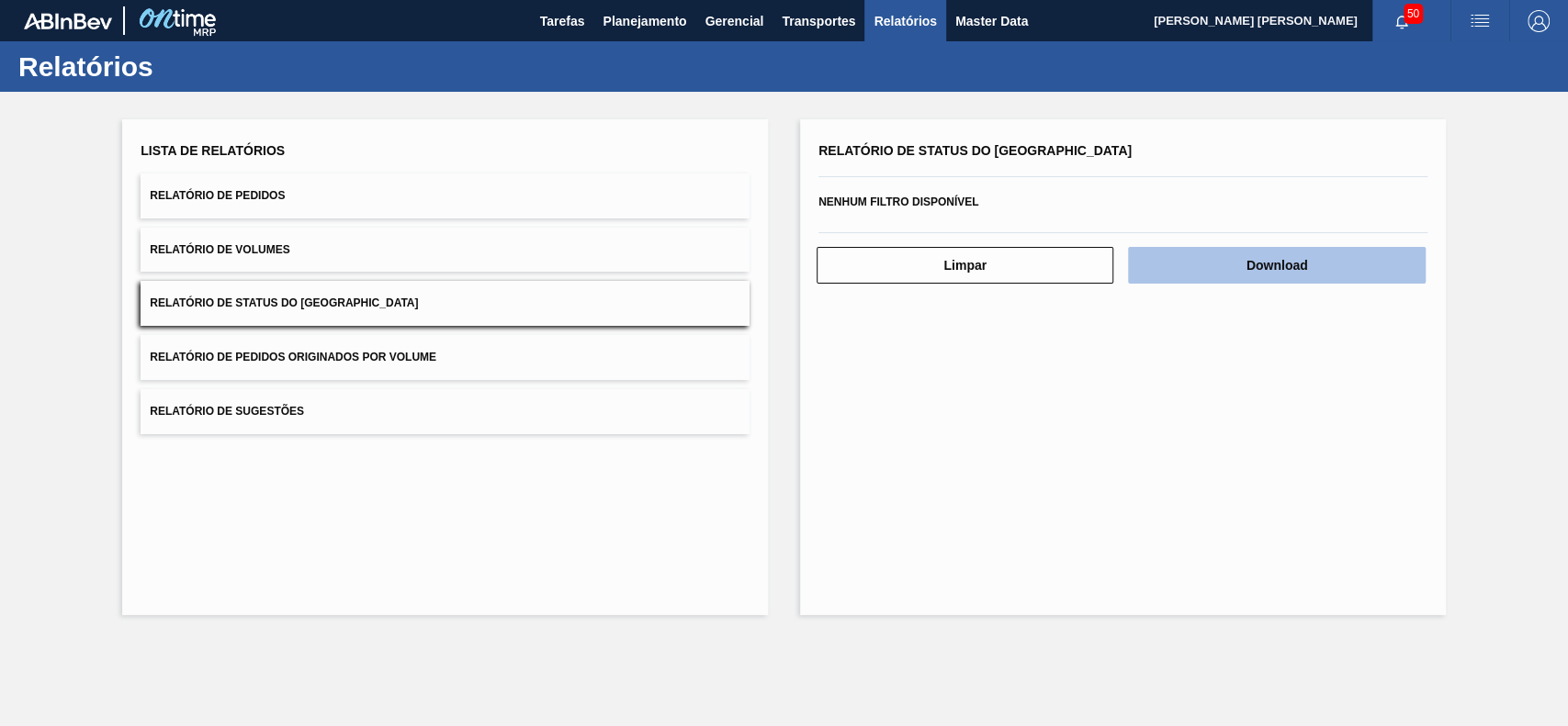
click at [1276, 277] on button "Download" at bounding box center [1276, 265] width 297 height 37
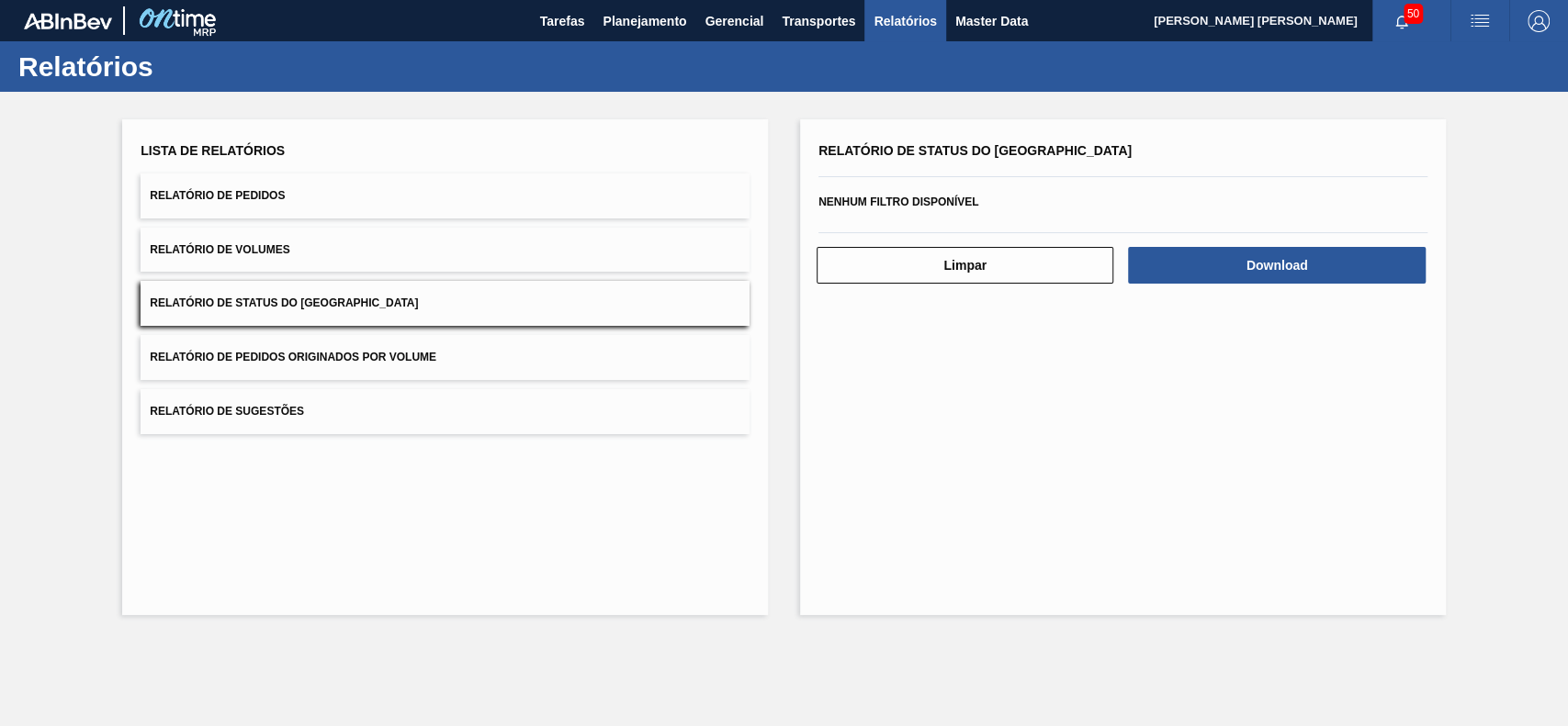
click at [1028, 437] on div "Relatório de Status do Estoque Nenhum filtro disponível Limpar Download" at bounding box center [1122, 367] width 645 height 496
